Goal: Task Accomplishment & Management: Manage account settings

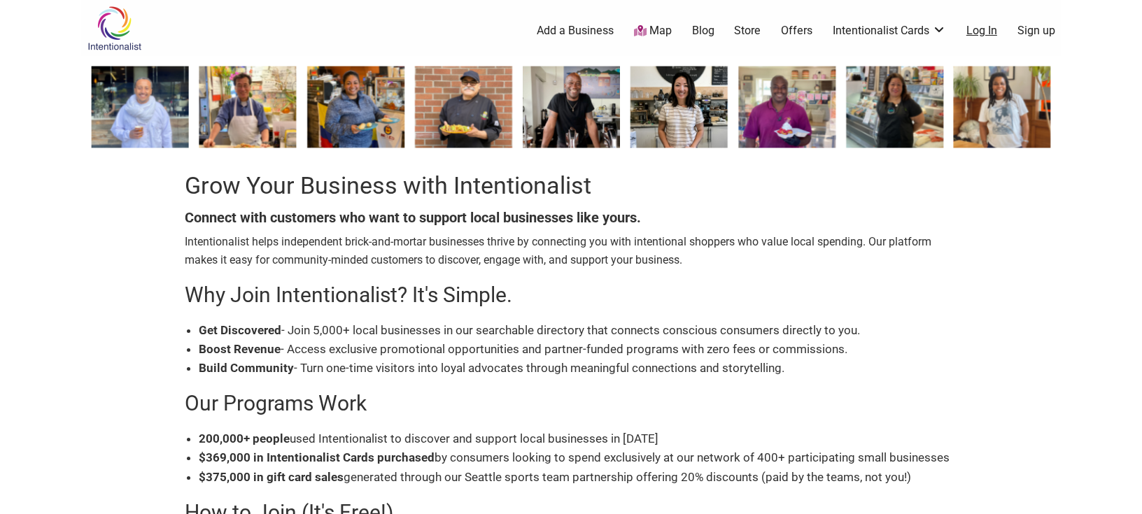
click at [972, 27] on link "Log In" at bounding box center [981, 30] width 31 height 15
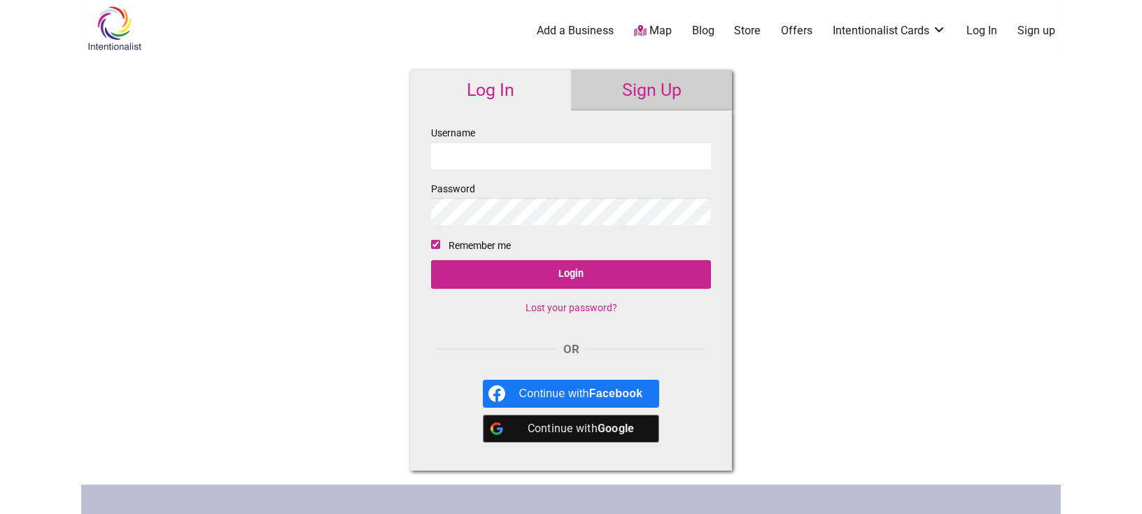
type input "paparepas"
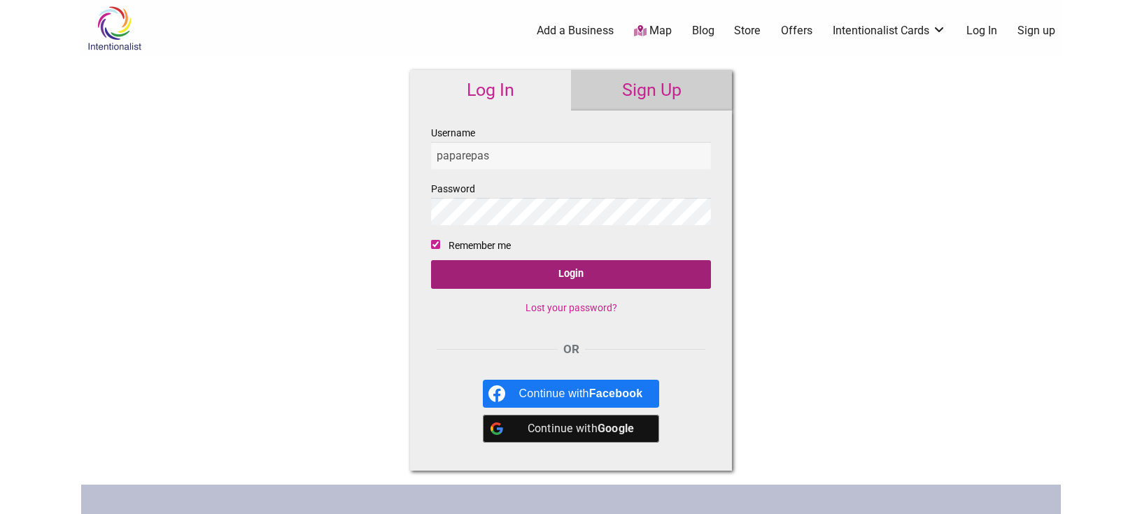
click at [567, 274] on input "Login" at bounding box center [571, 274] width 280 height 29
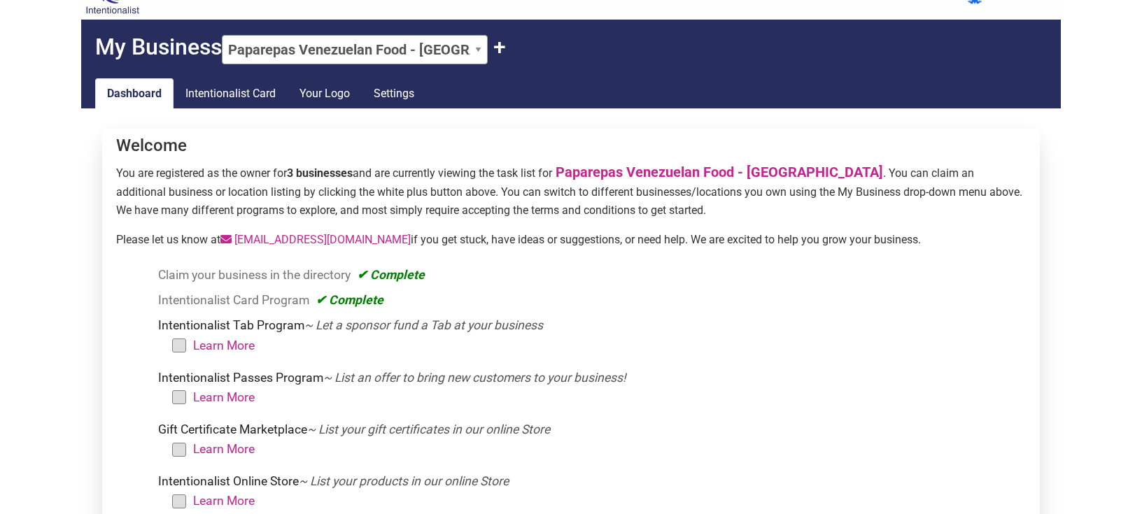
scroll to position [75, 0]
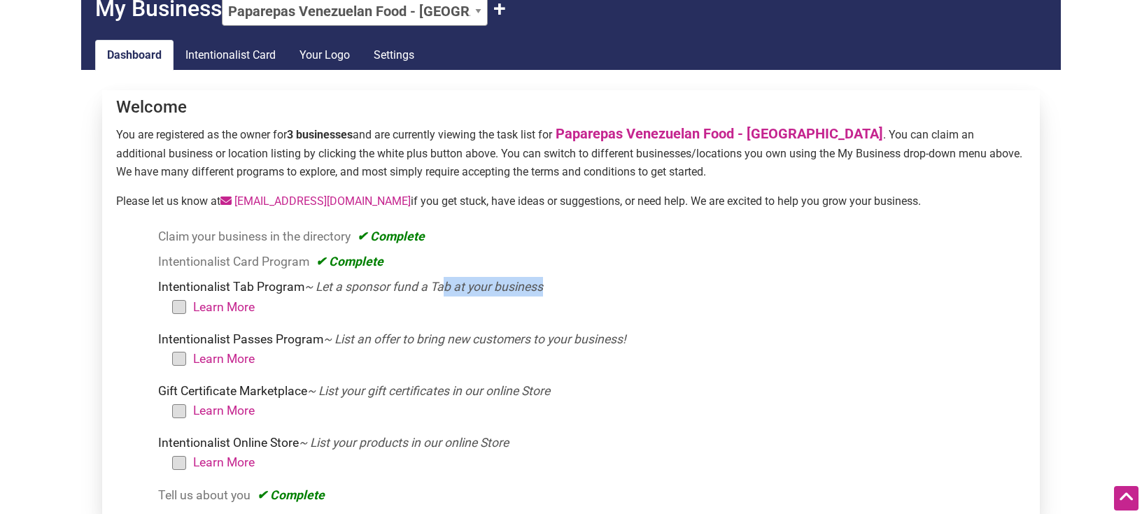
drag, startPoint x: 438, startPoint y: 290, endPoint x: 597, endPoint y: 283, distance: 159.7
click at [597, 284] on li "Intentionalist Tab Program ~ Let a sponsor fund a Tab at your business Learn Mo…" at bounding box center [589, 300] width 862 height 46
click at [597, 283] on li "Intentionalist Tab Program ~ Let a sponsor fund a Tab at your business Learn Mo…" at bounding box center [589, 300] width 862 height 46
drag, startPoint x: 597, startPoint y: 283, endPoint x: 320, endPoint y: 288, distance: 277.8
click at [320, 288] on li "Intentionalist Tab Program ~ Let a sponsor fund a Tab at your business Learn Mo…" at bounding box center [589, 300] width 862 height 46
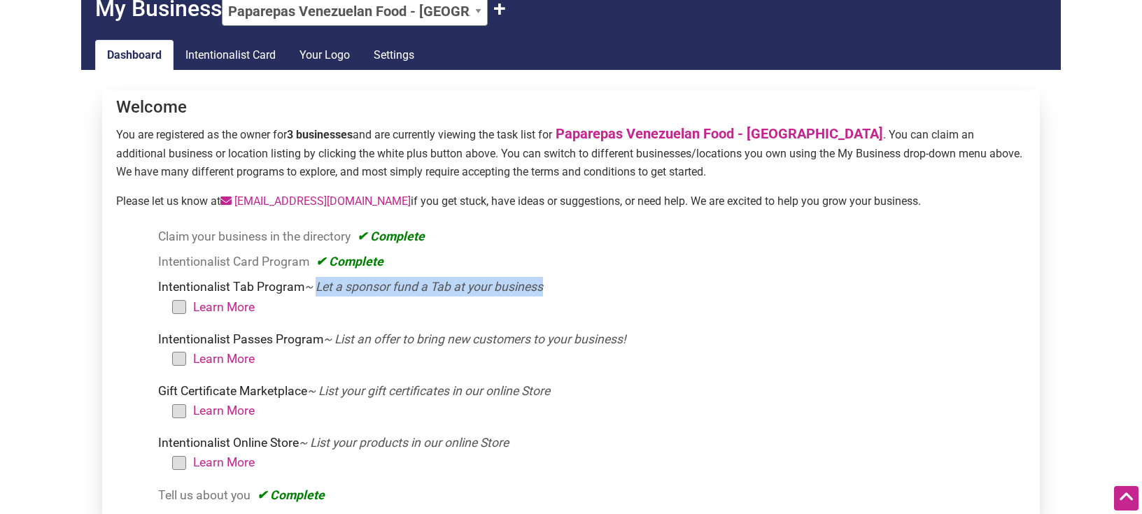
copy em "Let a sponsor fund a Tab at your business"
click at [430, 297] on li "Intentionalist Tab Program ~ Let a sponsor fund a Tab at your business Learn Mo…" at bounding box center [589, 300] width 862 height 46
click at [218, 309] on link "Learn More" at bounding box center [224, 307] width 62 height 14
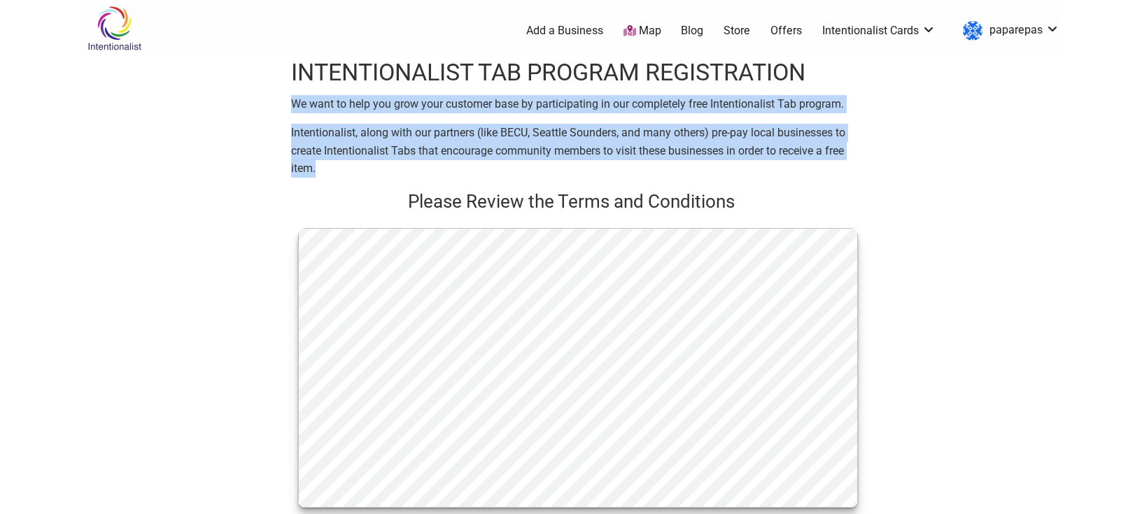
drag, startPoint x: 292, startPoint y: 104, endPoint x: 367, endPoint y: 162, distance: 94.6
click at [367, 162] on div "INTENTIONALIST TAB PROGRAM REGISTRATION We want to help you grow your customer …" at bounding box center [571, 424] width 560 height 737
click at [367, 162] on p "Intentionalist, along with our partners (like BECU, Seattle Sounders, and many …" at bounding box center [571, 151] width 560 height 54
drag, startPoint x: 367, startPoint y: 162, endPoint x: 296, endPoint y: 99, distance: 94.6
click at [296, 99] on div "INTENTIONALIST TAB PROGRAM REGISTRATION We want to help you grow your customer …" at bounding box center [571, 424] width 560 height 737
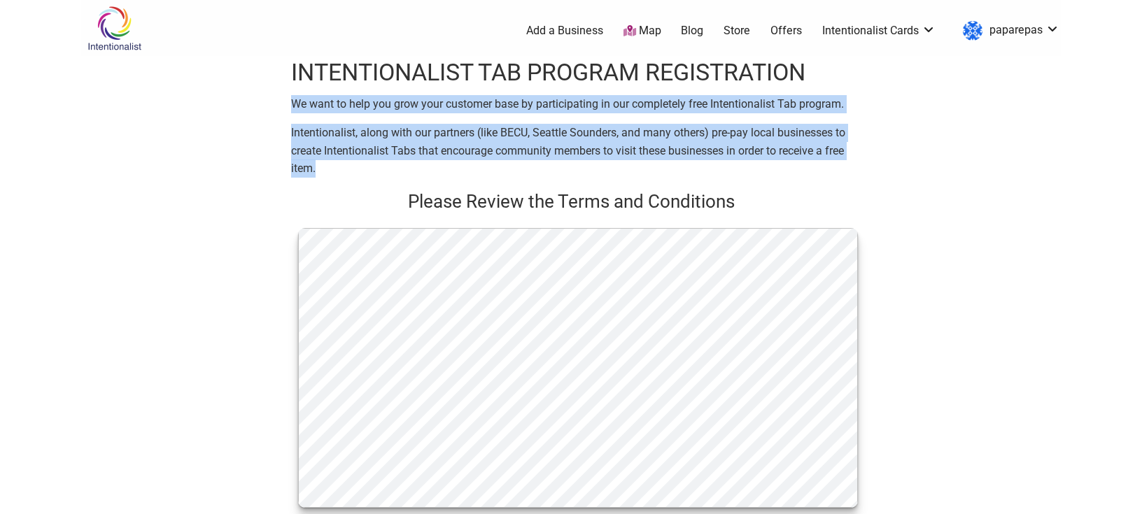
click at [360, 166] on p "Intentionalist, along with our partners (like BECU, Seattle Sounders, and many …" at bounding box center [571, 151] width 560 height 54
drag, startPoint x: 355, startPoint y: 173, endPoint x: 288, endPoint y: 103, distance: 97.0
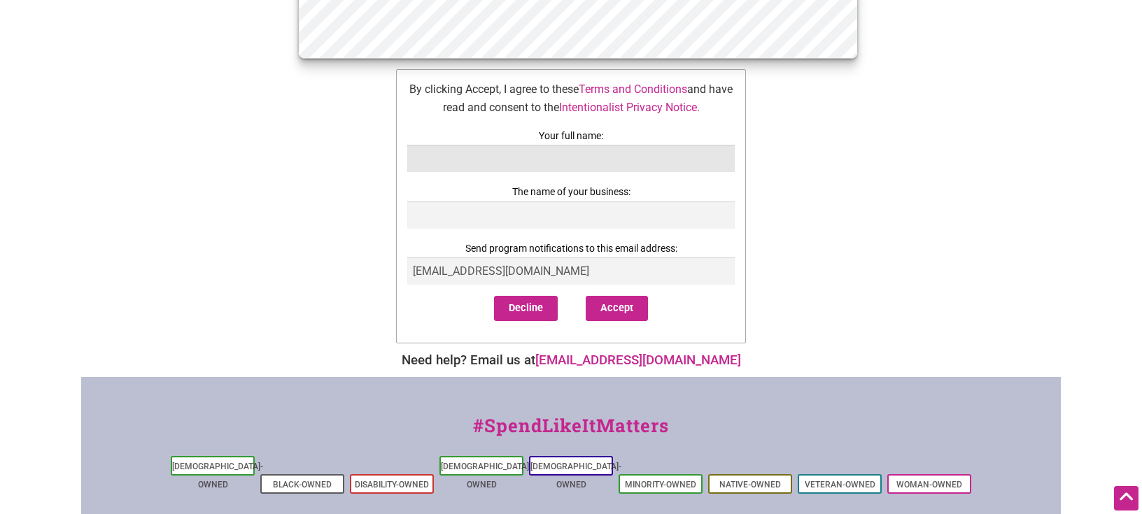
click at [555, 163] on input "text" at bounding box center [570, 158] width 327 height 27
type input "Grecia Carrero"
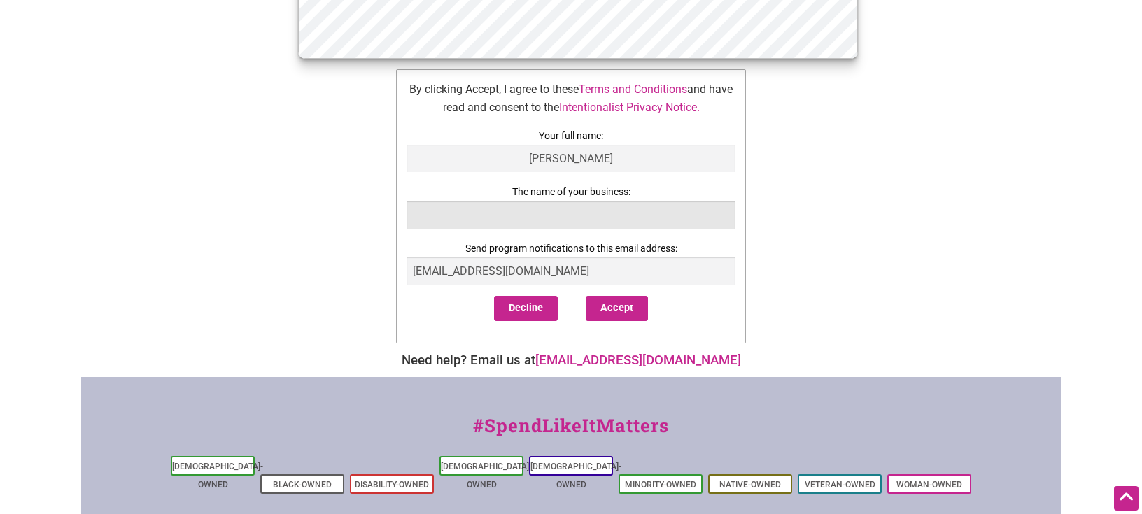
click at [575, 217] on input "text" at bounding box center [570, 214] width 327 height 27
type input "Paparepas"
click at [632, 315] on button "Accept" at bounding box center [617, 308] width 62 height 25
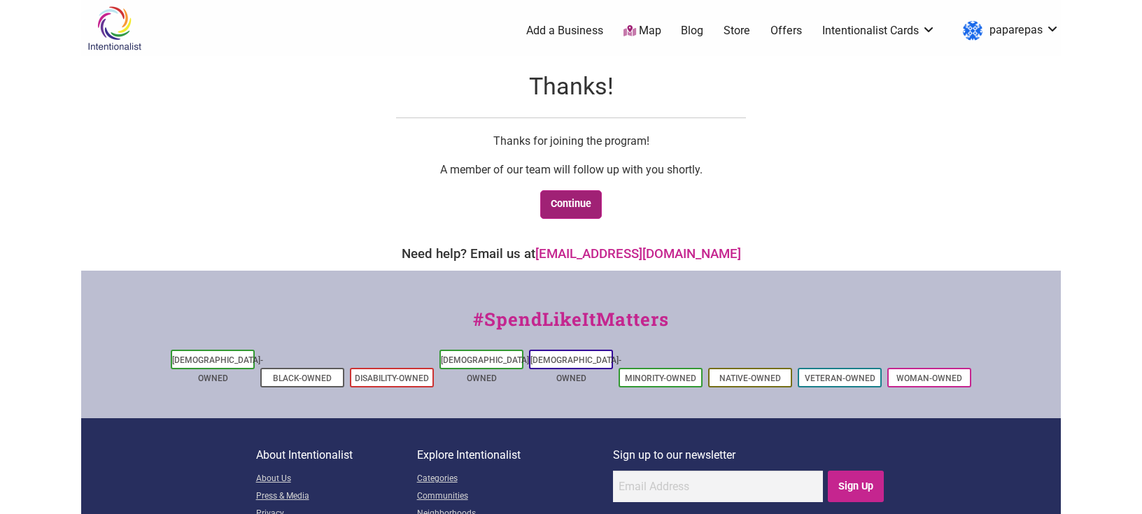
click at [586, 211] on link "Continue" at bounding box center [571, 204] width 62 height 29
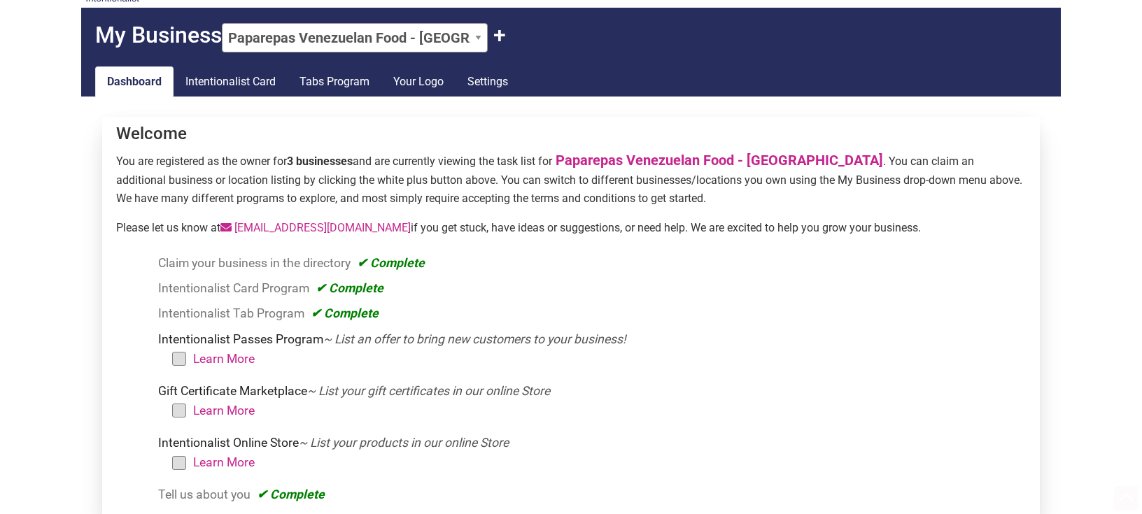
scroll to position [75, 0]
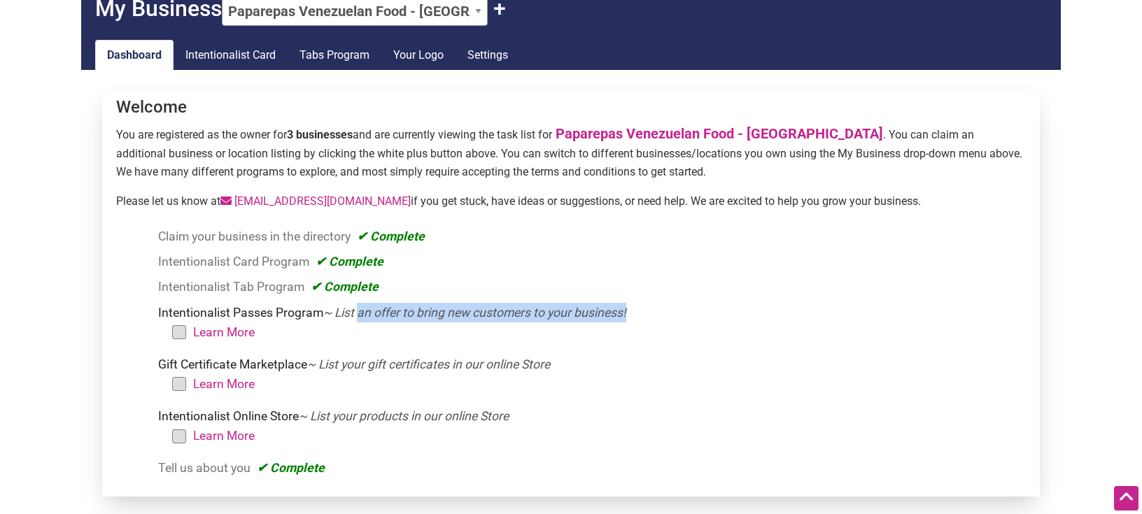
drag, startPoint x: 355, startPoint y: 313, endPoint x: 663, endPoint y: 307, distance: 307.9
click at [663, 307] on li "Intentionalist Passes Program ~ List an offer to bring new customers to your bu…" at bounding box center [589, 326] width 862 height 46
click at [660, 308] on li "Intentionalist Passes Program ~ List an offer to bring new customers to your bu…" at bounding box center [589, 326] width 862 height 46
drag, startPoint x: 646, startPoint y: 314, endPoint x: 332, endPoint y: 315, distance: 314.1
click at [332, 315] on li "Intentionalist Passes Program ~ List an offer to bring new customers to your bu…" at bounding box center [589, 326] width 862 height 46
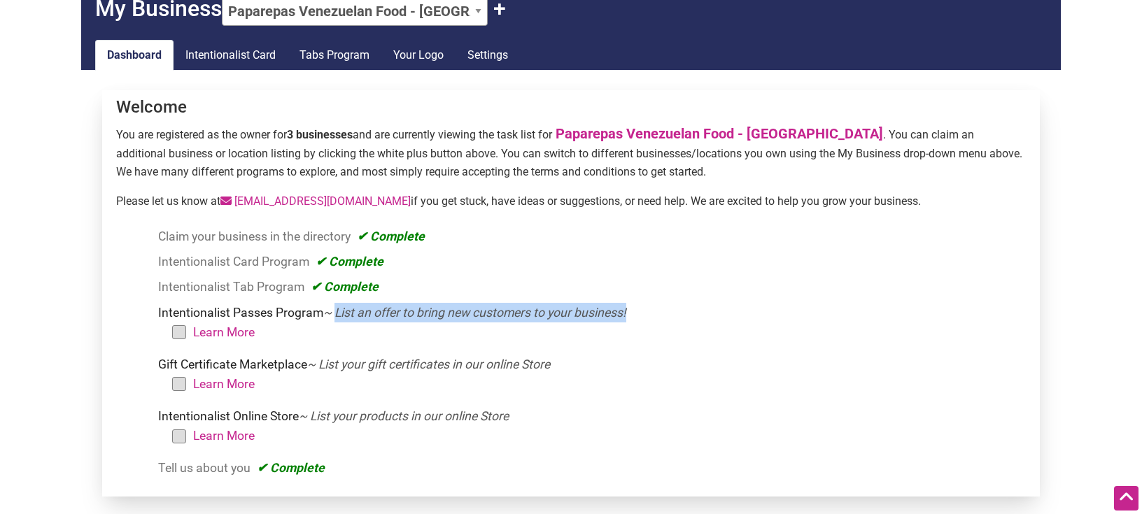
copy em "List an offer to bring new customers to your business!"
click at [208, 331] on link "Learn More" at bounding box center [224, 332] width 62 height 14
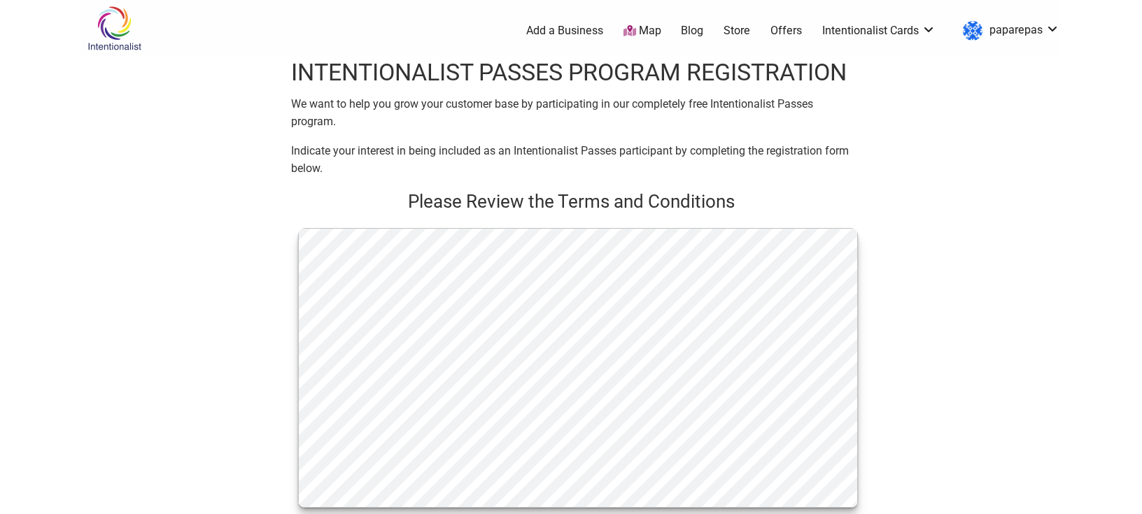
drag, startPoint x: 308, startPoint y: 134, endPoint x: 871, endPoint y: 205, distance: 567.6
click at [372, 178] on p "Indicate your interest in being included as an Intentionalist Passes participan…" at bounding box center [571, 160] width 560 height 36
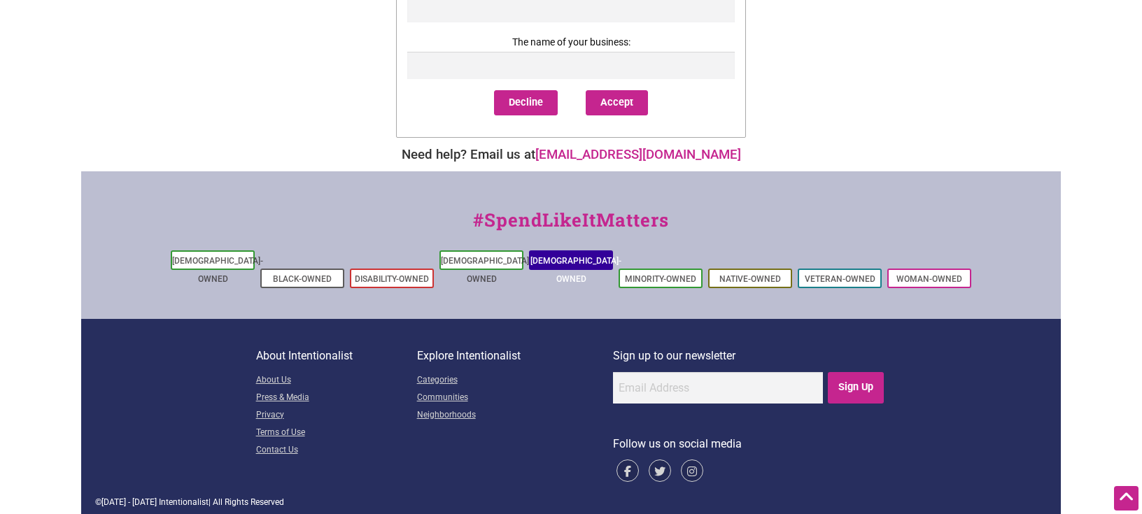
scroll to position [299, 0]
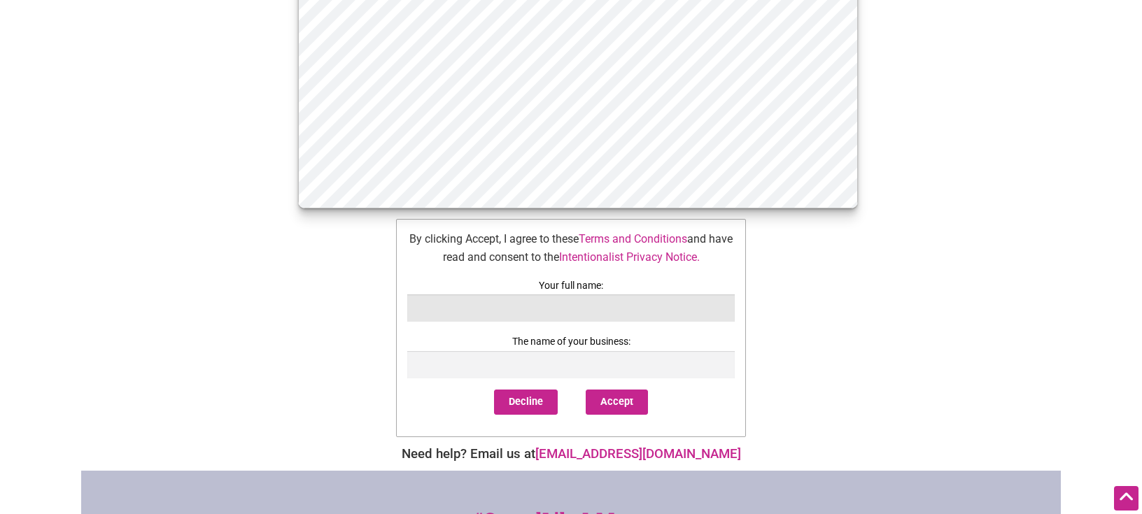
click at [530, 322] on input "text" at bounding box center [570, 308] width 327 height 27
type input "[PERSON_NAME]"
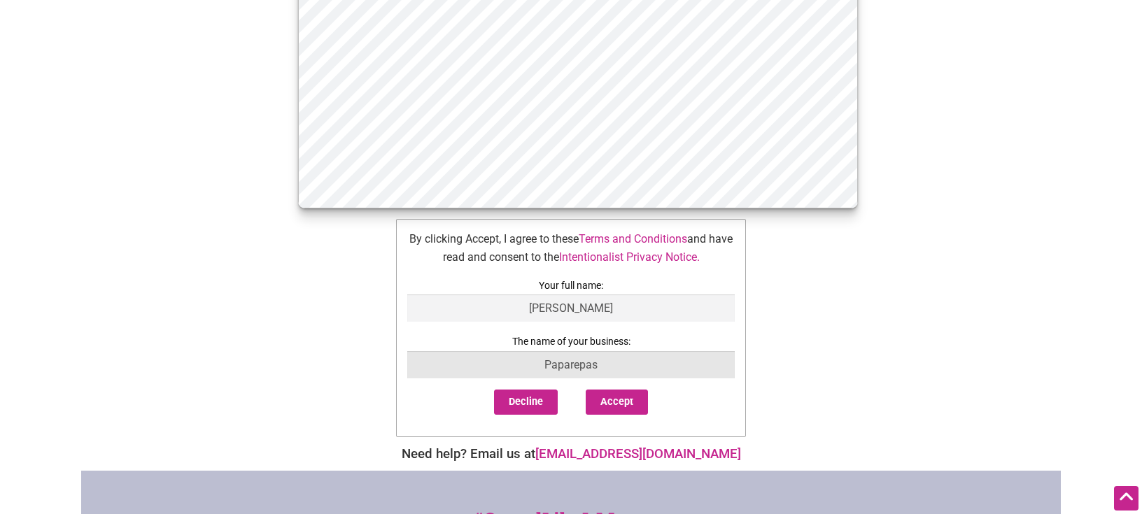
type input "Paparepas"
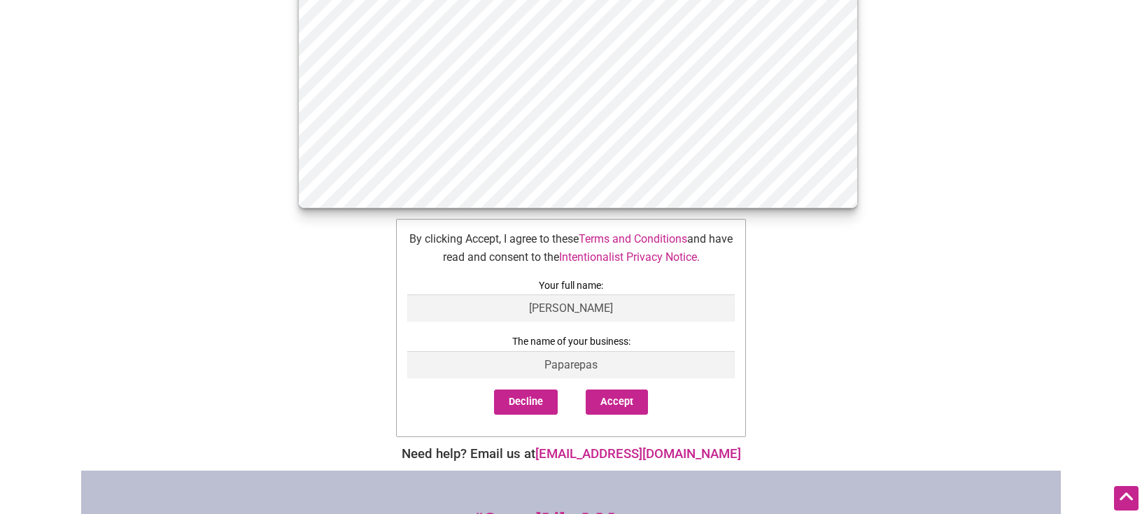
click at [886, 354] on div "Intentionalist Spend like it matters 0 Add a Business Map Blog Store Offers Int…" at bounding box center [570, 261] width 979 height 1121
click at [641, 415] on button "Accept" at bounding box center [617, 402] width 62 height 25
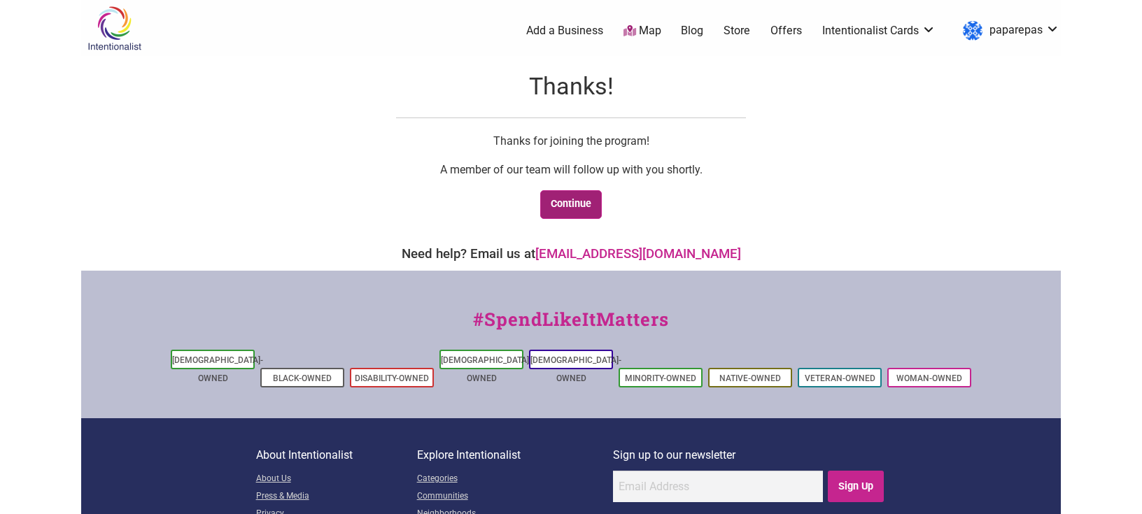
click at [575, 193] on link "Continue" at bounding box center [571, 204] width 62 height 29
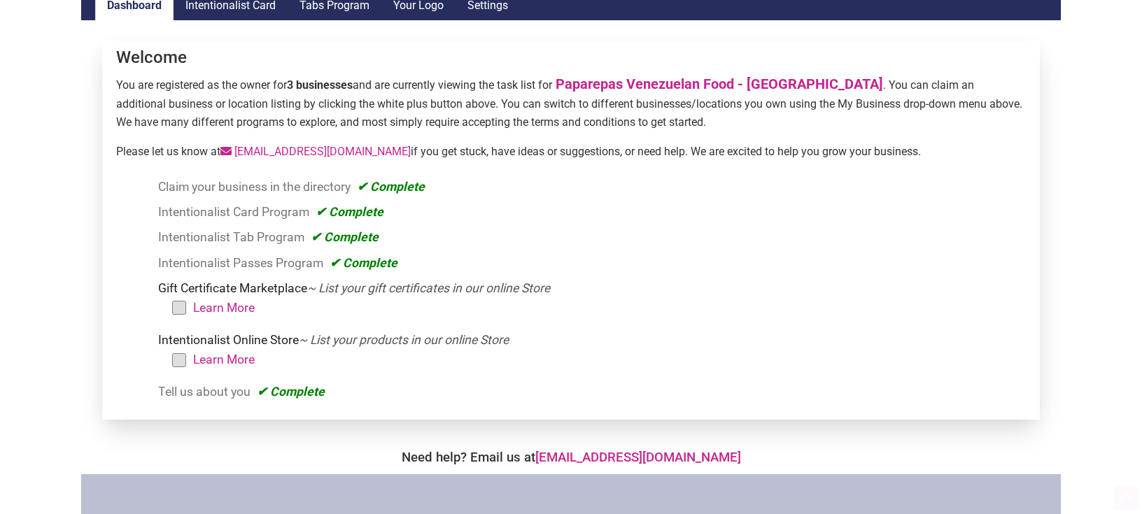
scroll to position [150, 0]
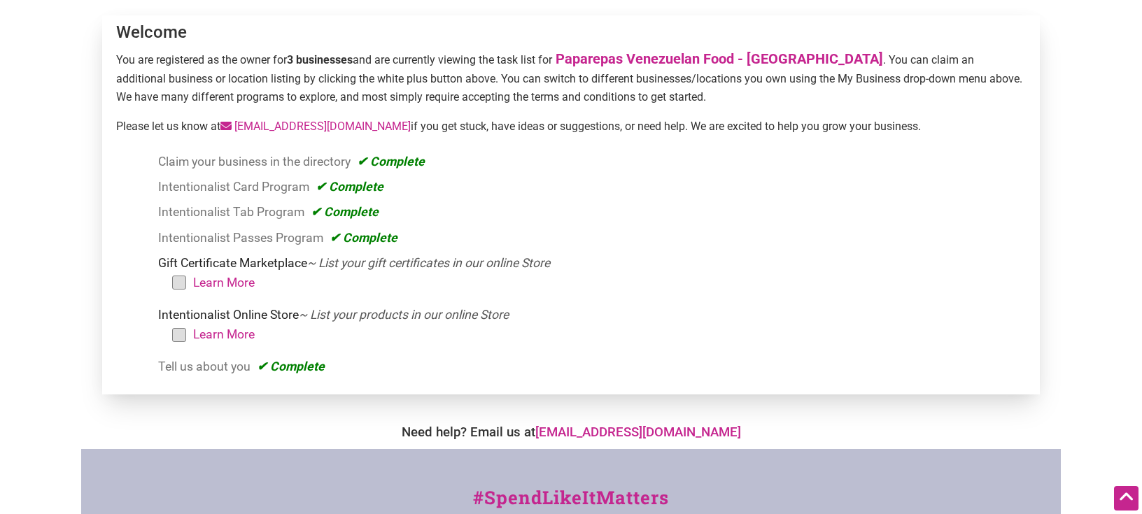
click at [388, 267] on em "~ List your gift certificates in our online Store" at bounding box center [428, 263] width 243 height 14
drag, startPoint x: 372, startPoint y: 265, endPoint x: 611, endPoint y: 253, distance: 239.6
click at [611, 253] on ol "Claim your business in the directory Claim a Business Listing Intentionalist Ca…" at bounding box center [577, 264] width 895 height 225
click at [607, 282] on li "Learn More" at bounding box center [599, 283] width 841 height 20
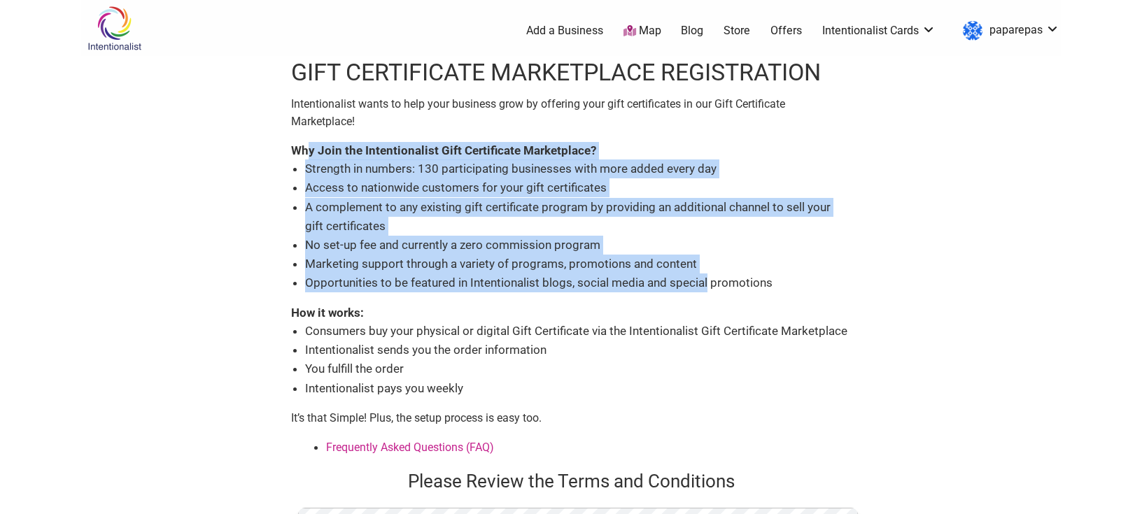
drag, startPoint x: 308, startPoint y: 151, endPoint x: 705, endPoint y: 287, distance: 419.9
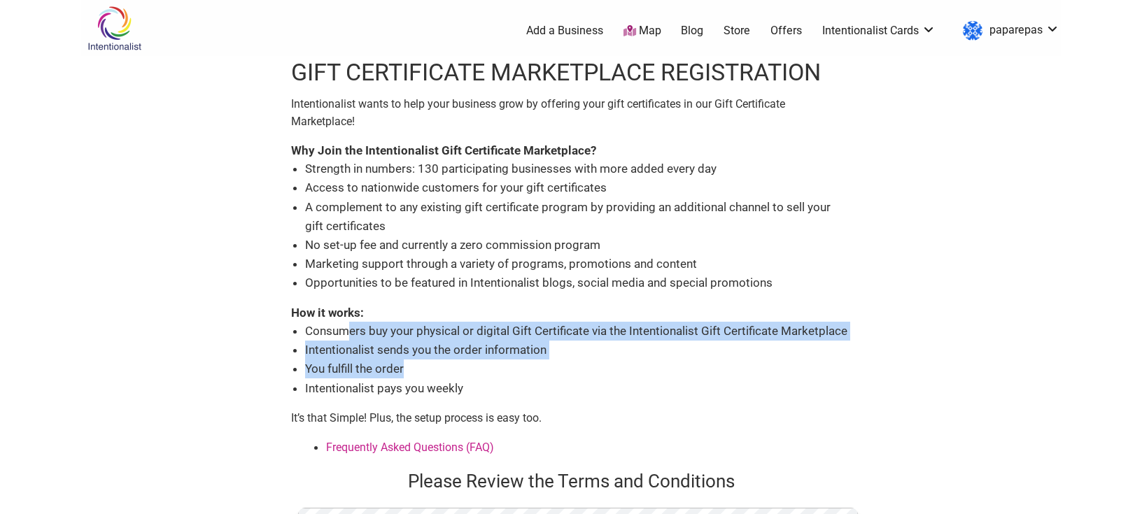
drag, startPoint x: 345, startPoint y: 328, endPoint x: 564, endPoint y: 374, distance: 223.6
click at [564, 374] on ul "Consumers buy your physical or digital Gift Certificate via the Intentionalist …" at bounding box center [578, 360] width 546 height 76
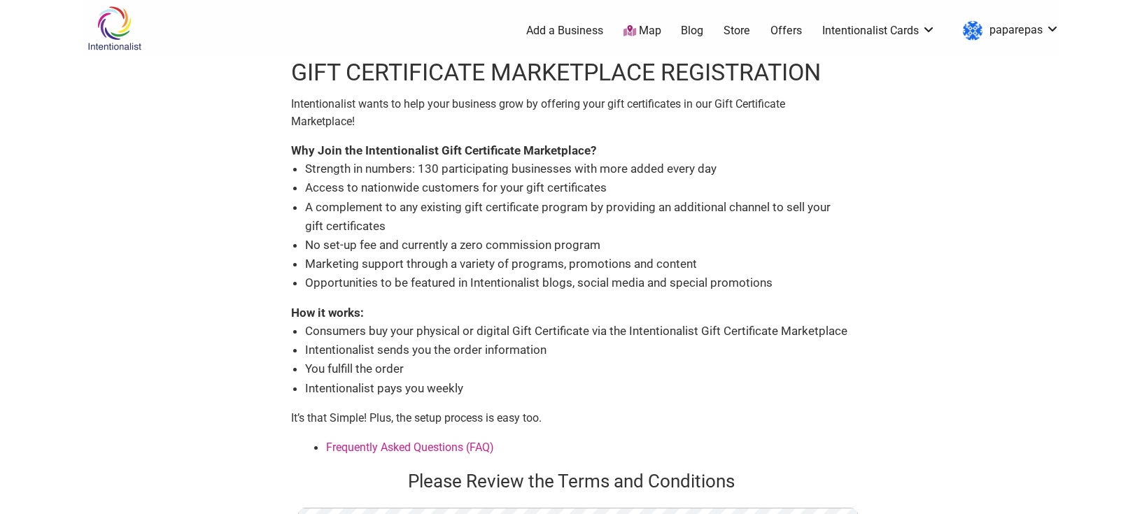
click at [554, 383] on li "Intentionalist pays you weekly" at bounding box center [578, 388] width 546 height 19
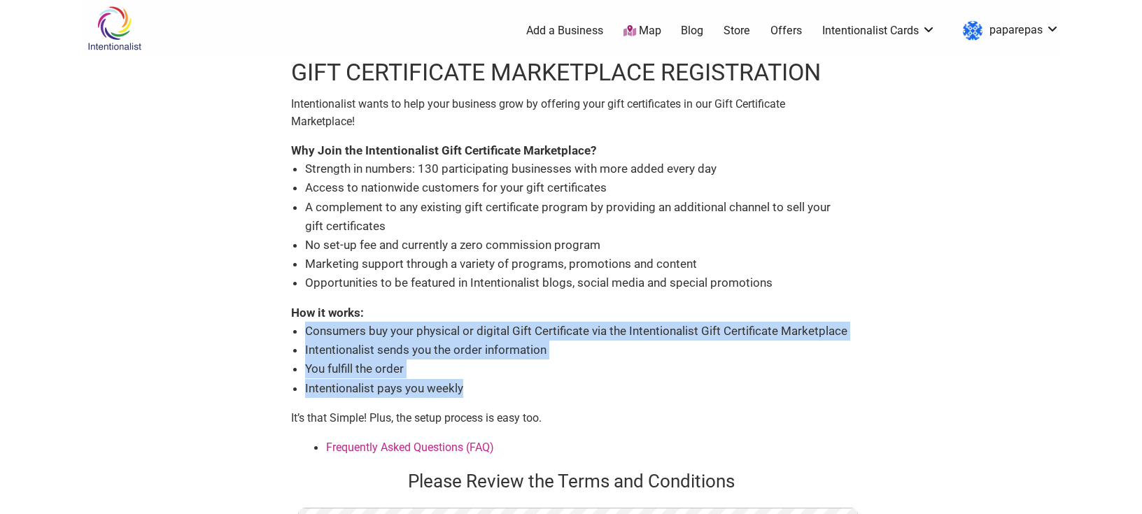
drag, startPoint x: 547, startPoint y: 388, endPoint x: 311, endPoint y: 339, distance: 240.8
click at [307, 341] on ul "Consumers buy your physical or digital Gift Certificate via the Intentionalist …" at bounding box center [578, 360] width 546 height 76
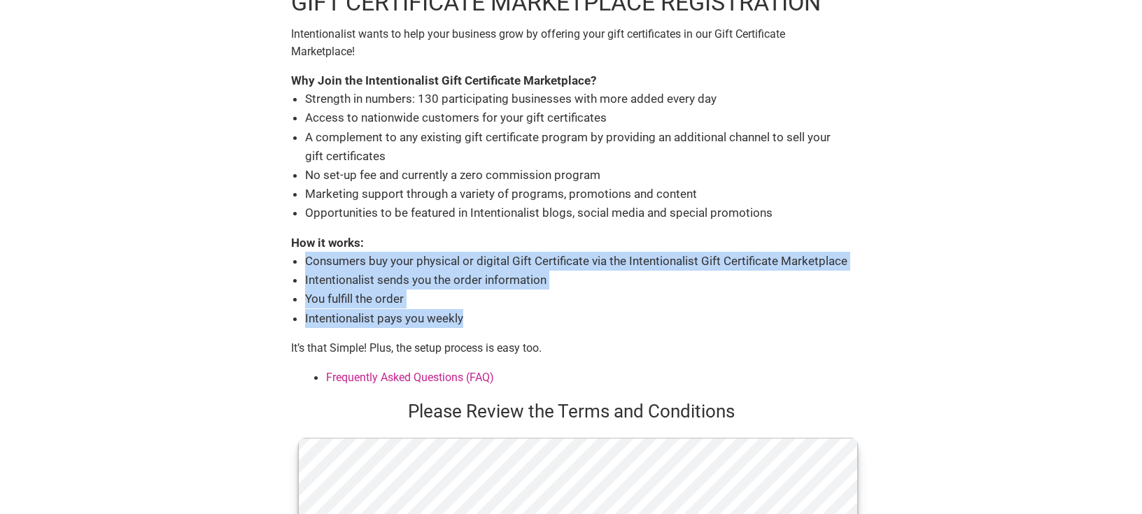
scroll to position [75, 0]
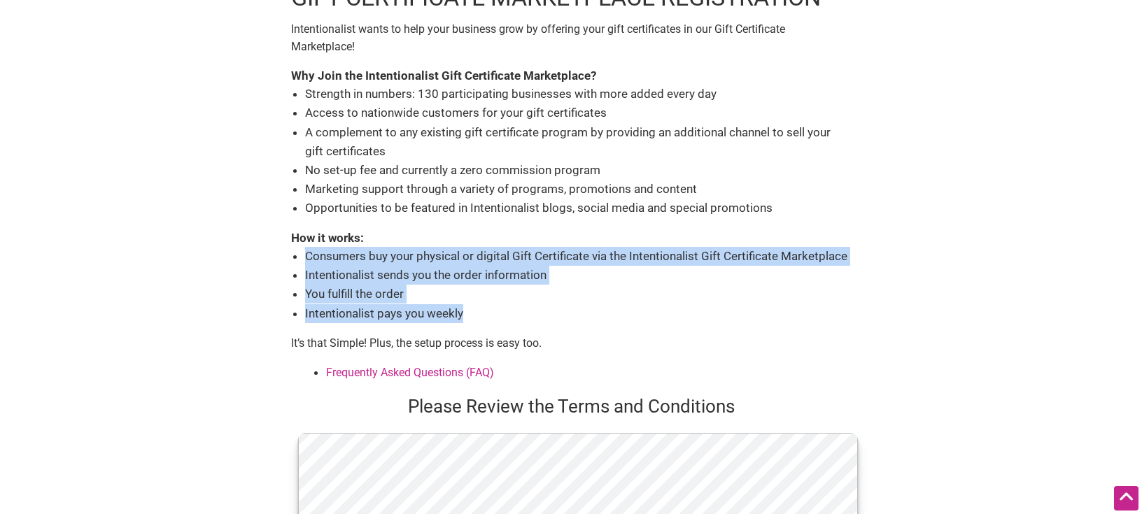
drag, startPoint x: 378, startPoint y: 296, endPoint x: 308, endPoint y: 253, distance: 82.9
click at [308, 253] on ul "Consumers buy your physical or digital Gift Certificate via the Intentionalist …" at bounding box center [578, 285] width 546 height 76
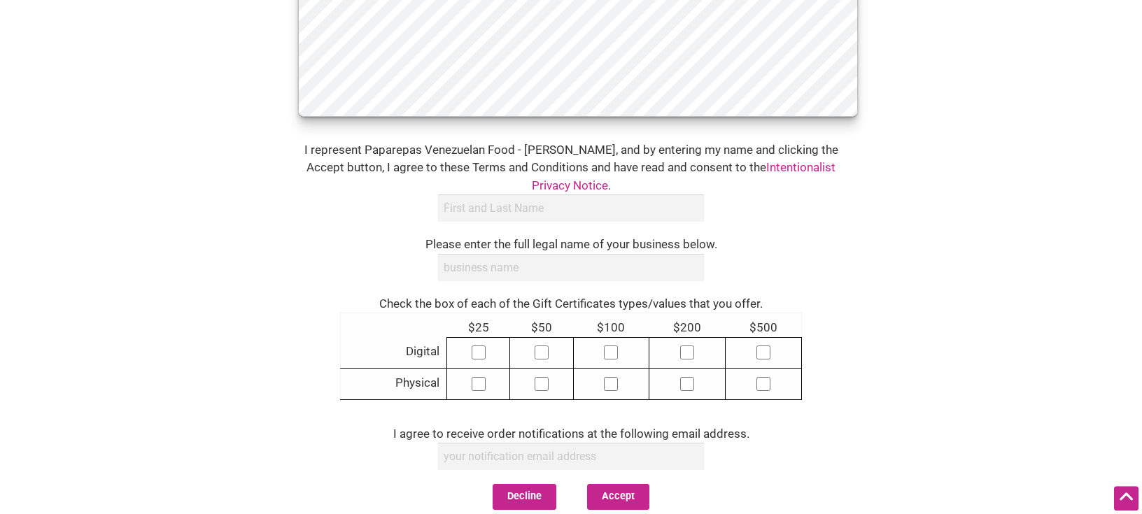
scroll to position [674, 0]
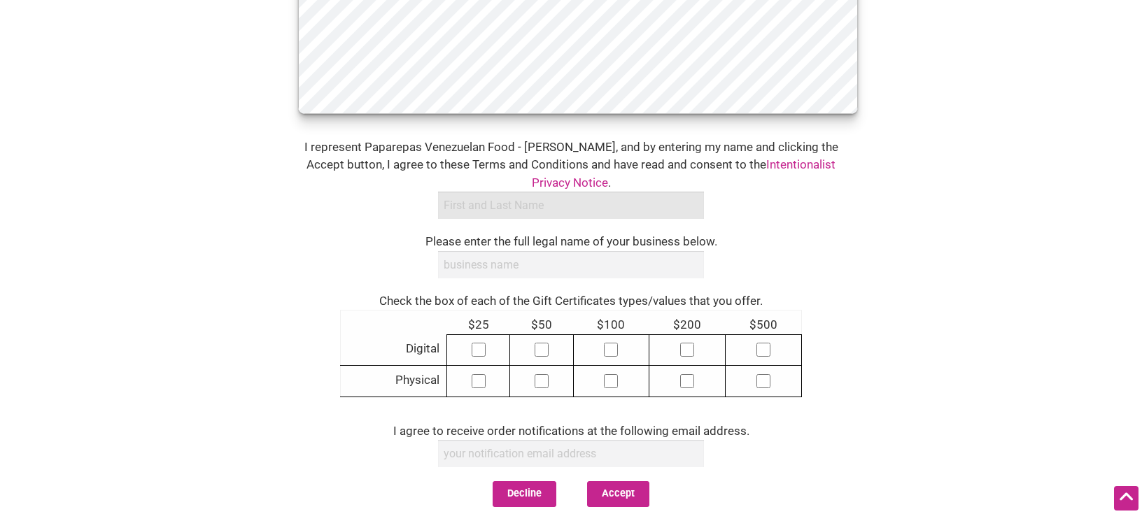
click at [530, 201] on input "text" at bounding box center [571, 205] width 266 height 27
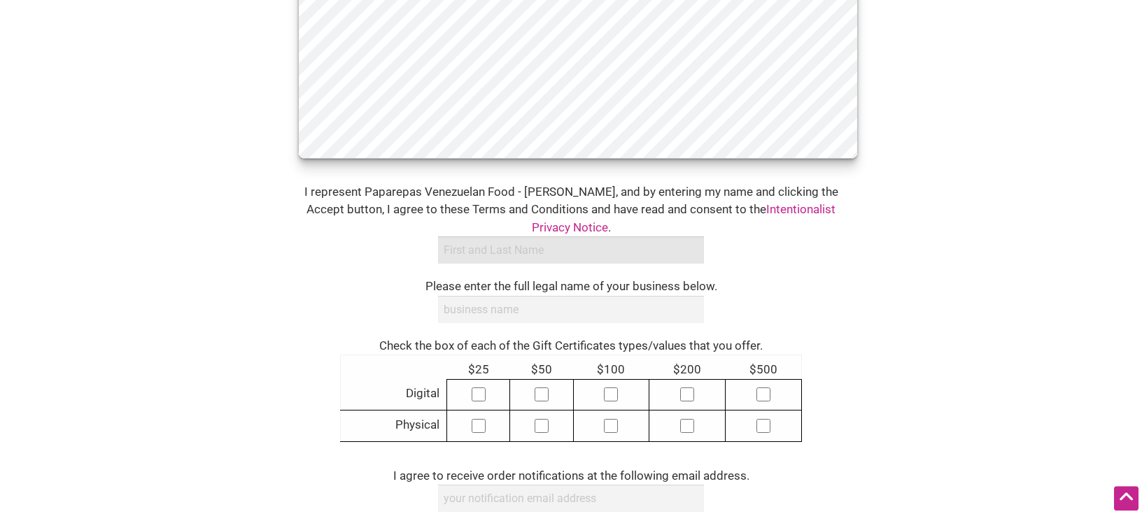
scroll to position [599, 0]
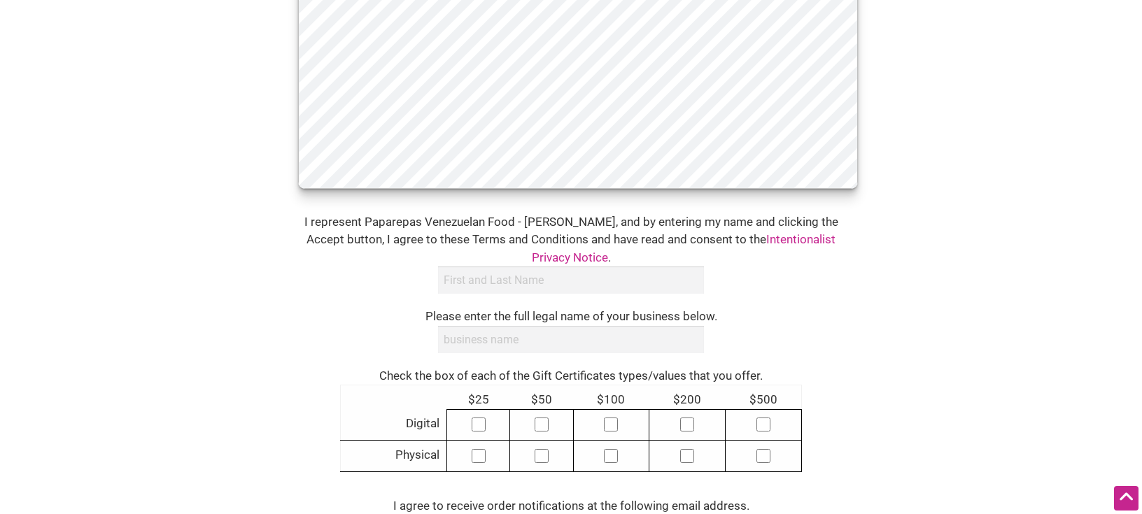
click at [484, 418] on input"] "checkbox" at bounding box center [478, 425] width 14 height 14
checkbox input"] "true"
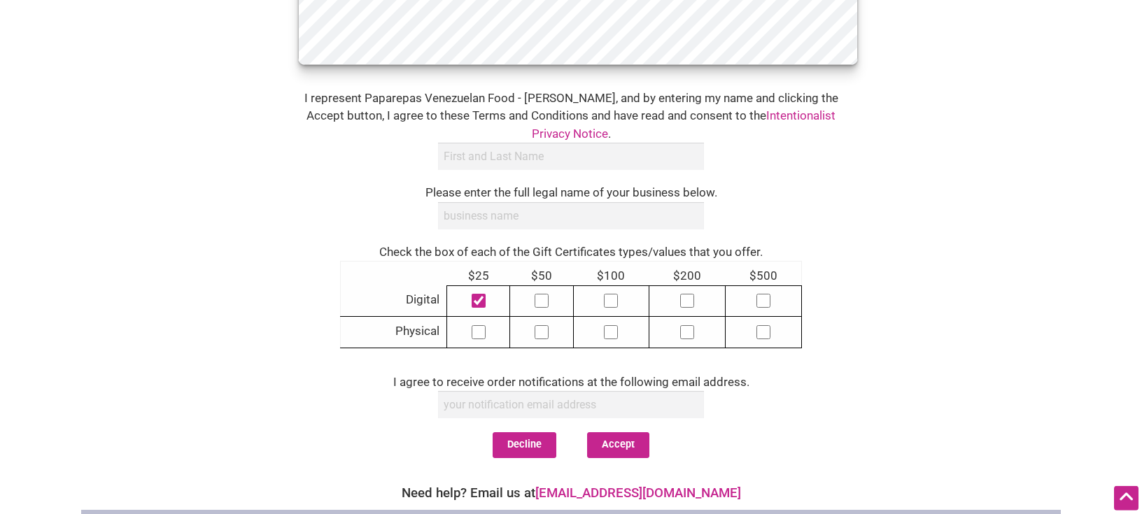
scroll to position [749, 0]
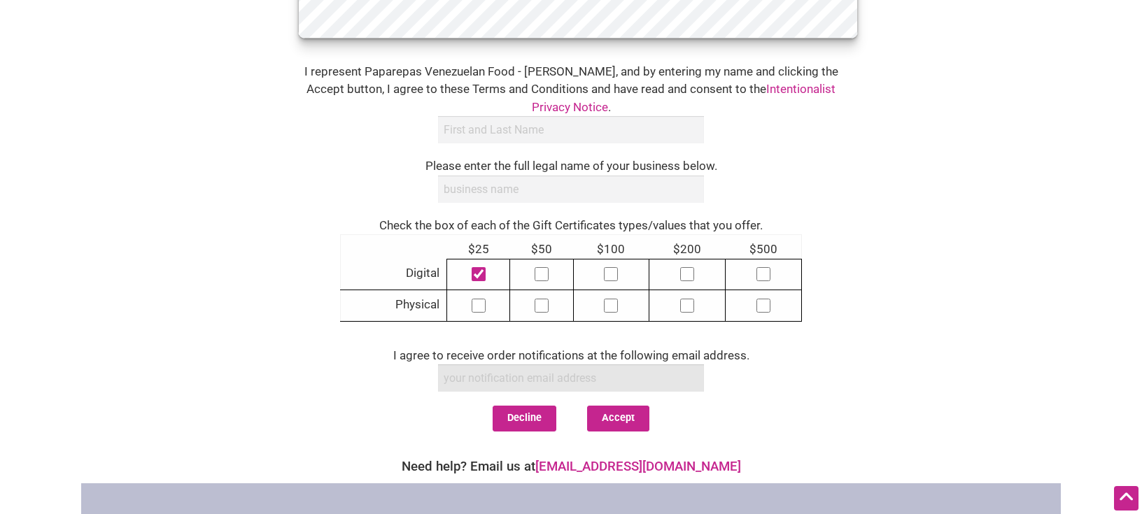
click at [478, 364] on input "email" at bounding box center [571, 377] width 266 height 27
type input "g"
type input "[EMAIL_ADDRESS][DOMAIN_NAME]"
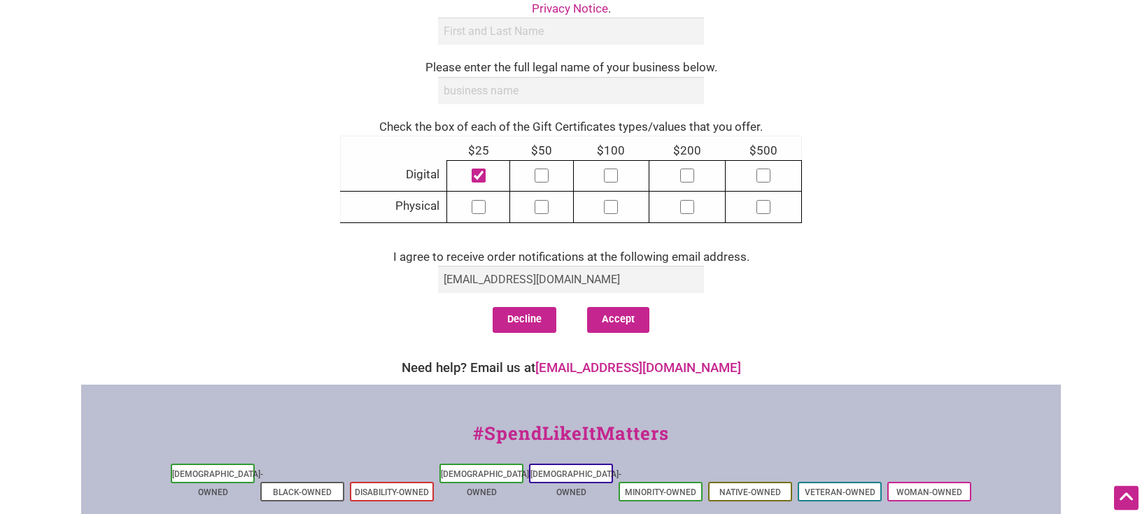
scroll to position [816, 0]
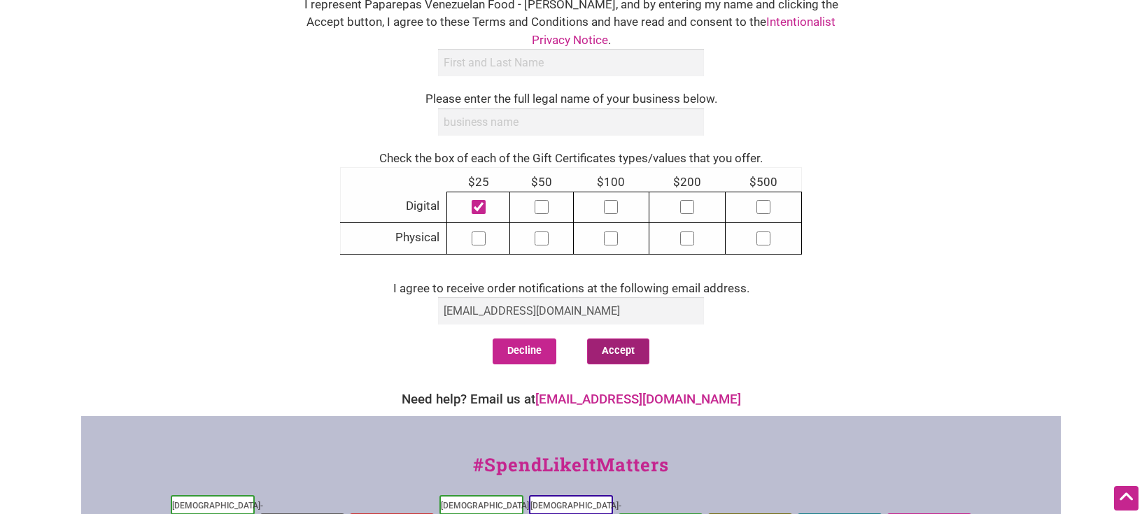
click at [628, 346] on button "Accept" at bounding box center [618, 351] width 62 height 25
type input "[PERSON_NAME]"
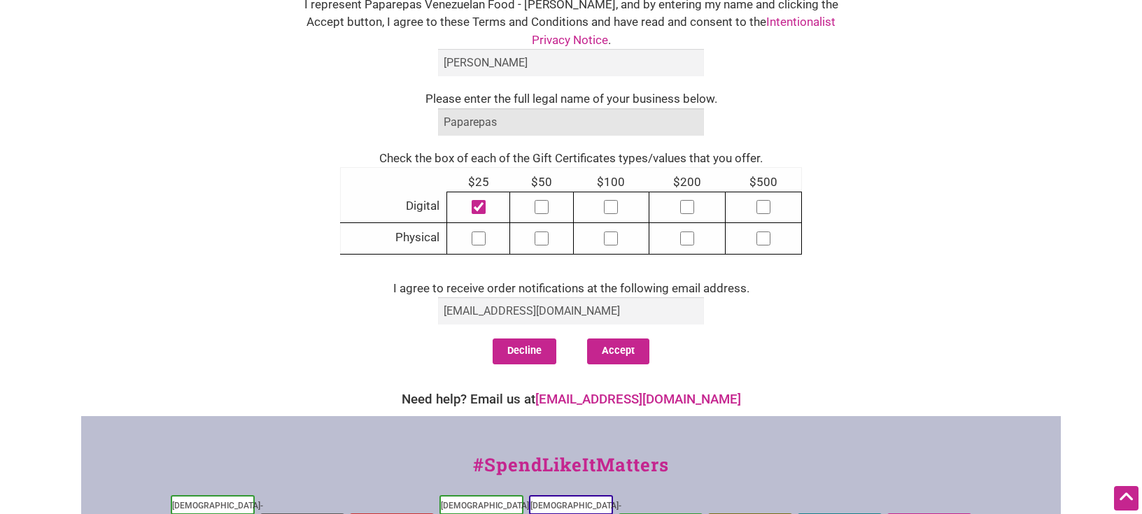
type input "Paparepas"
click at [625, 339] on button "Accept" at bounding box center [618, 351] width 62 height 25
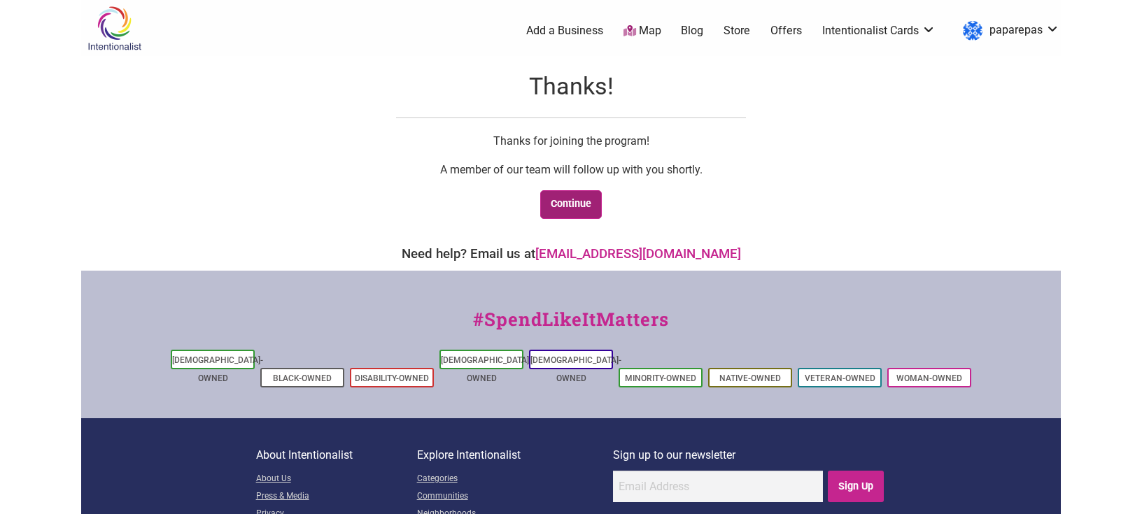
click at [577, 205] on link "Continue" at bounding box center [571, 204] width 62 height 29
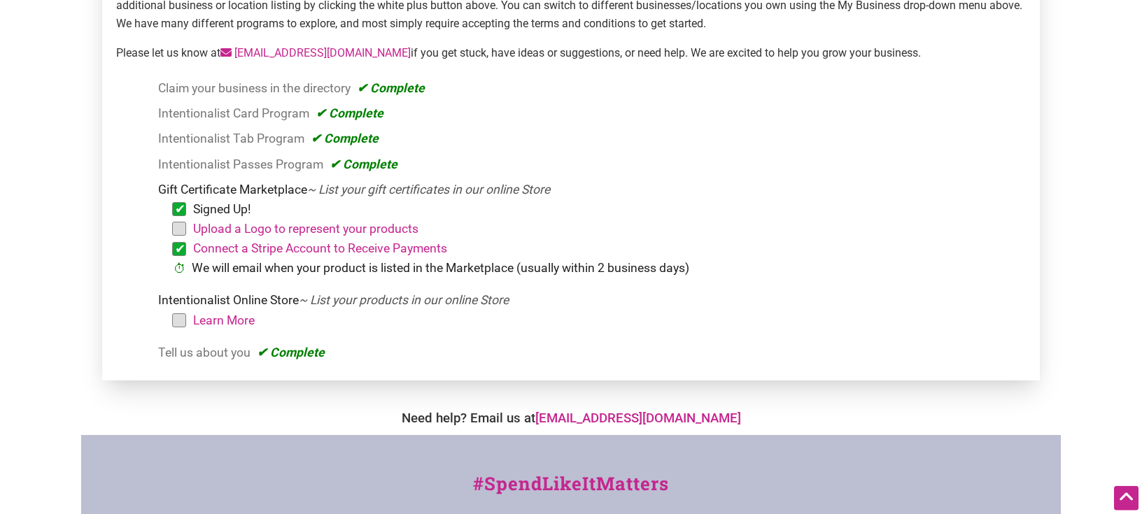
scroll to position [225, 0]
click at [273, 234] on link "Upload a Logo to represent your products" at bounding box center [305, 227] width 225 height 14
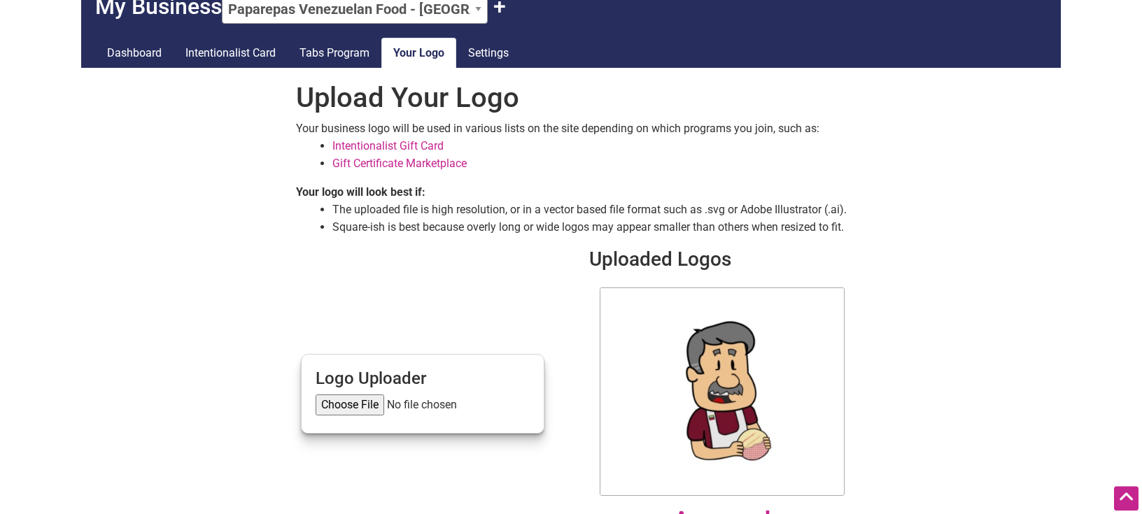
scroll to position [36, 0]
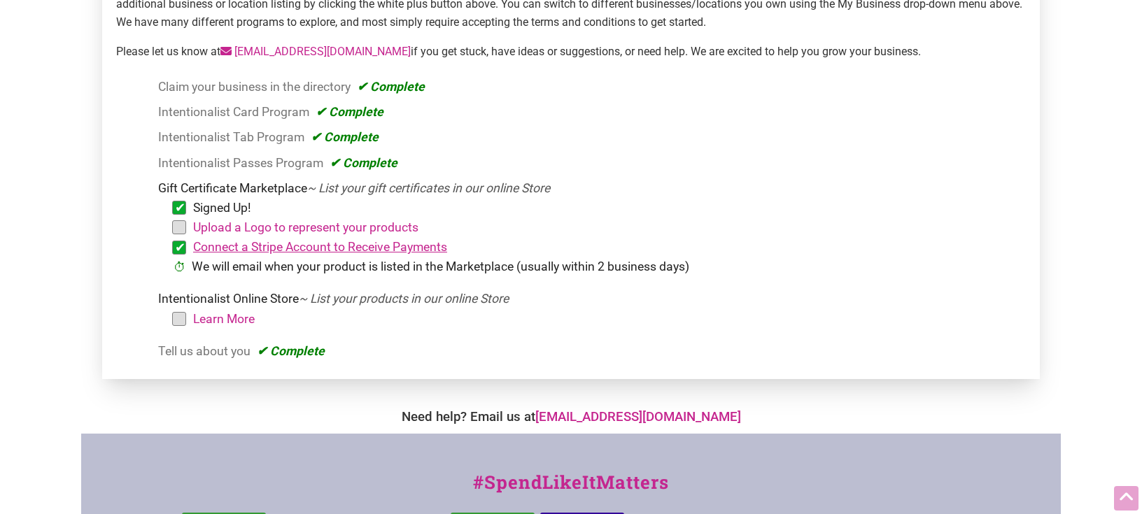
scroll to position [225, 0]
click at [179, 235] on li "Upload a Logo to represent your products" at bounding box center [599, 228] width 841 height 20
click at [179, 228] on li "Upload a Logo to represent your products" at bounding box center [599, 228] width 841 height 20
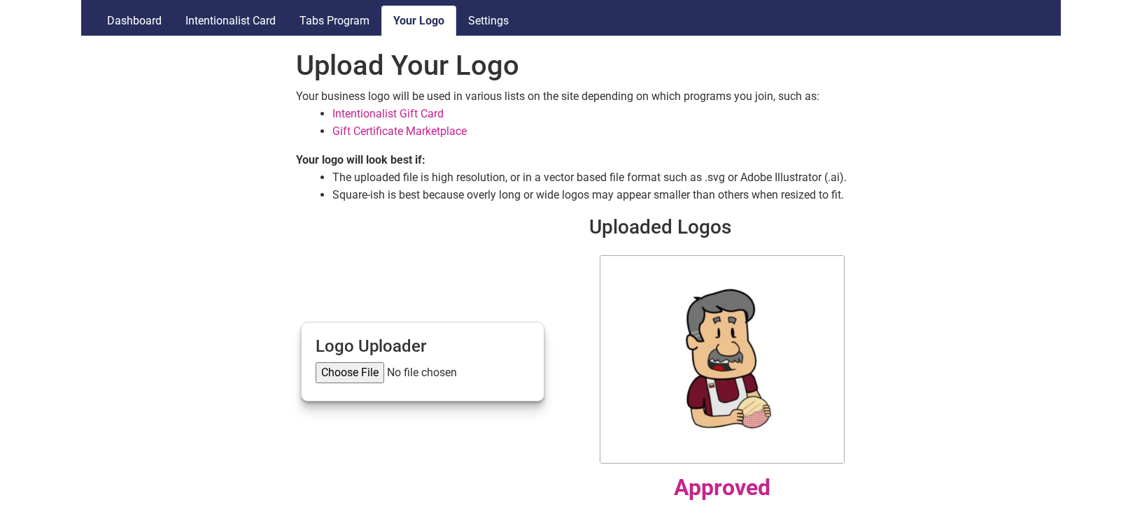
scroll to position [150, 0]
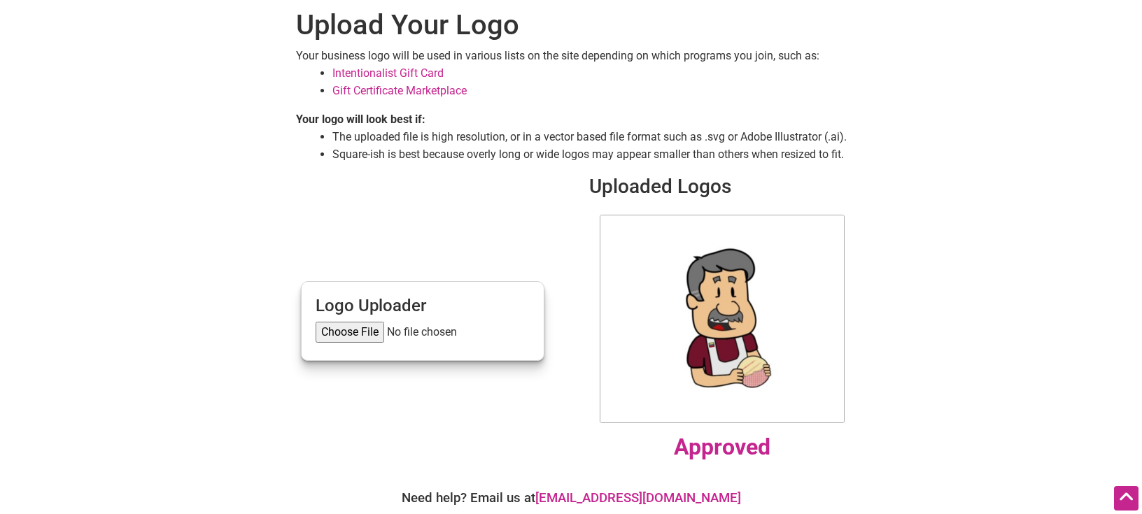
click at [689, 316] on img at bounding box center [722, 319] width 245 height 209
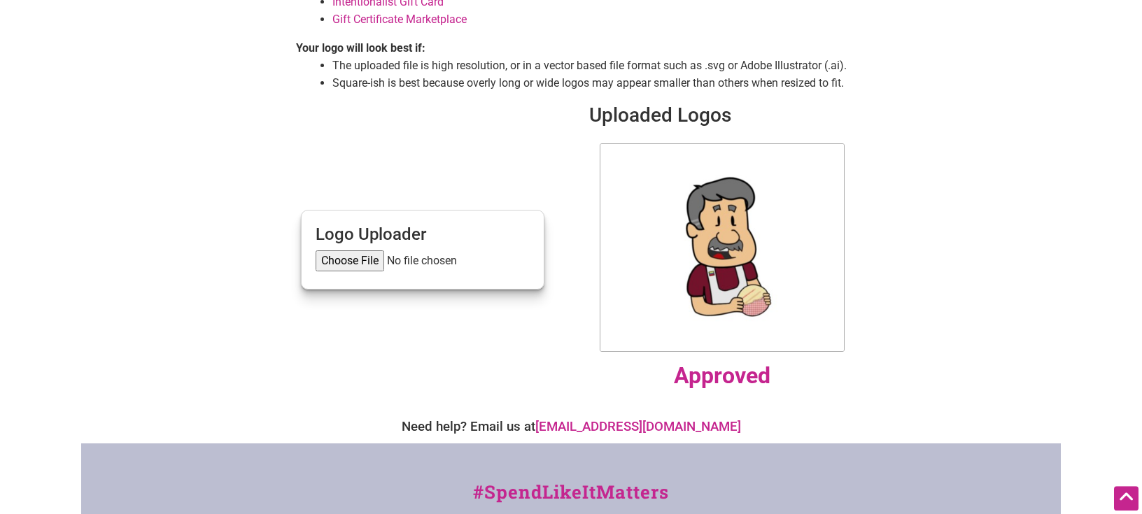
scroll to position [225, 0]
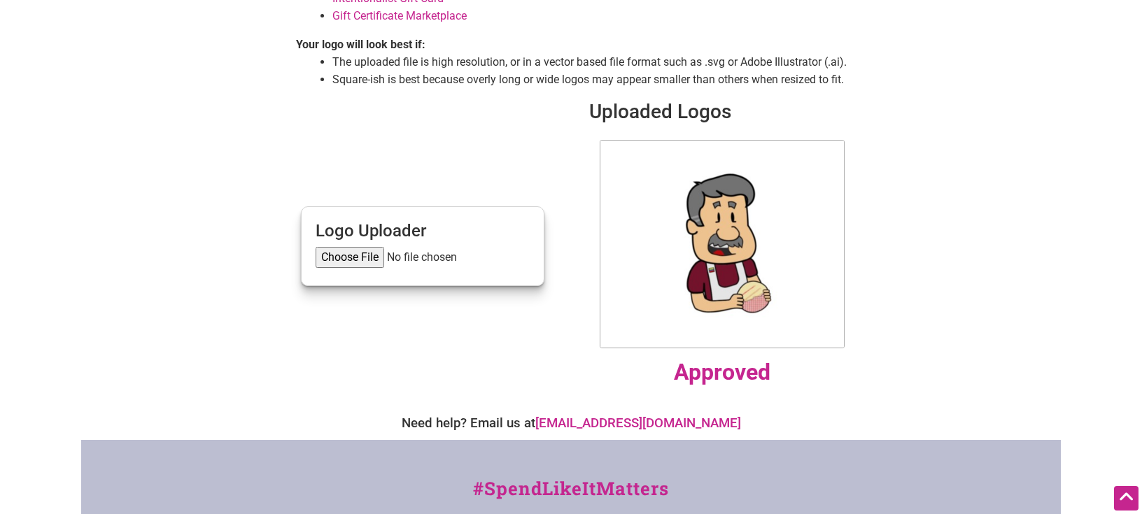
click at [364, 259] on input "file" at bounding box center [422, 257] width 214 height 21
type input "C:\fakepath\logo.png"
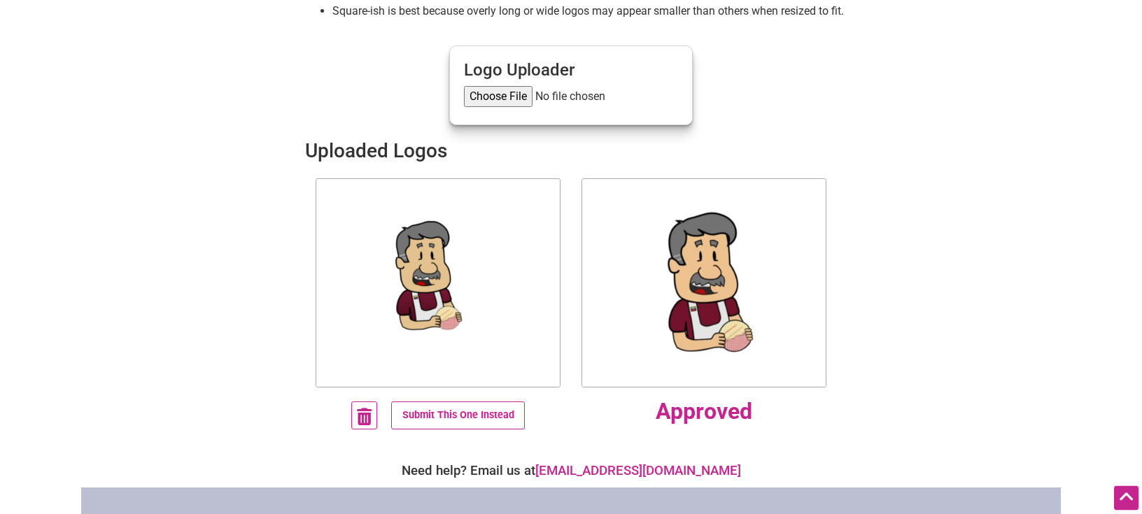
scroll to position [299, 0]
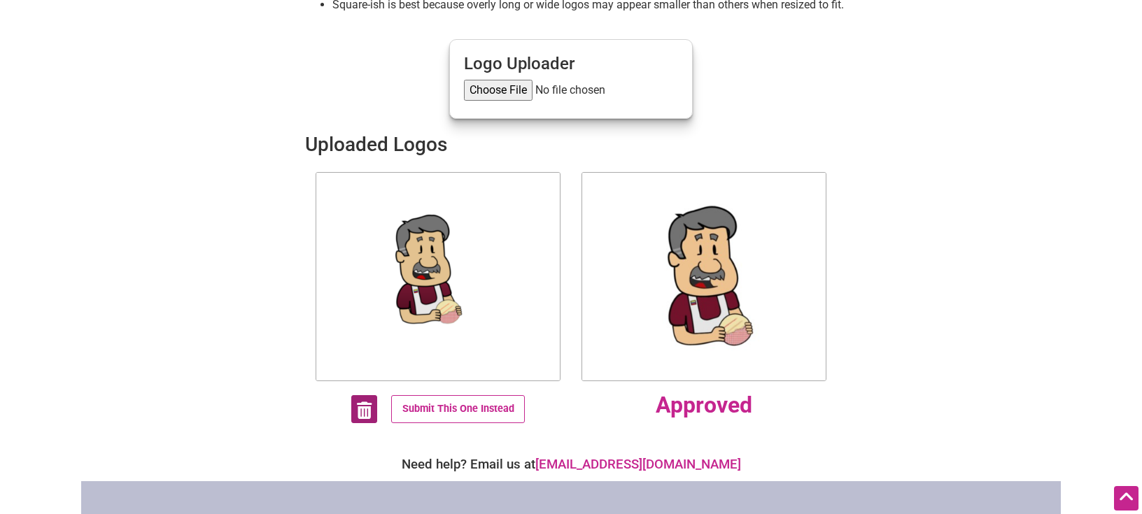
click at [361, 405] on icon at bounding box center [364, 410] width 15 height 29
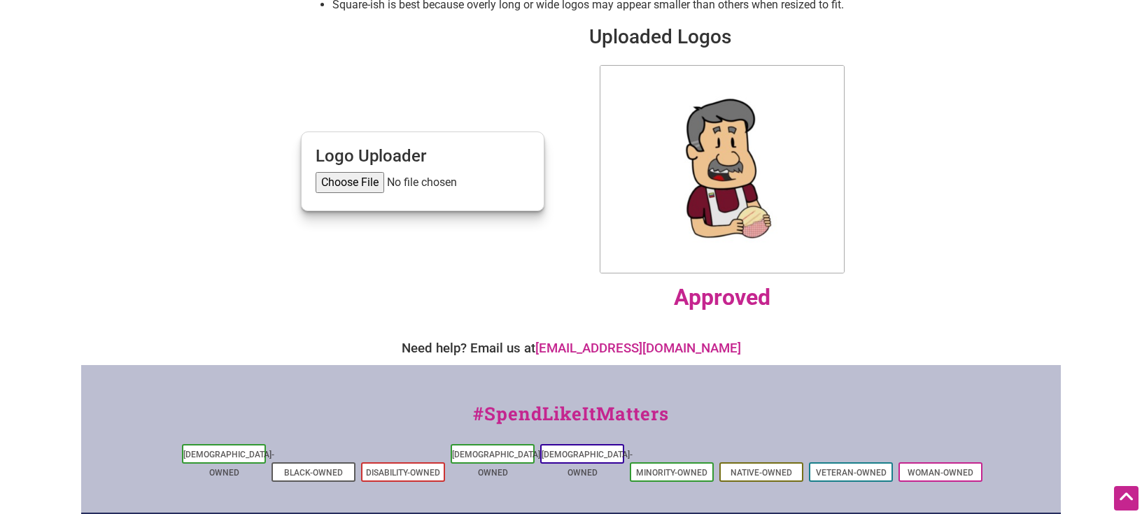
click at [361, 187] on input "file" at bounding box center [422, 182] width 214 height 21
type input "C:\fakepath\Logo 1.png"
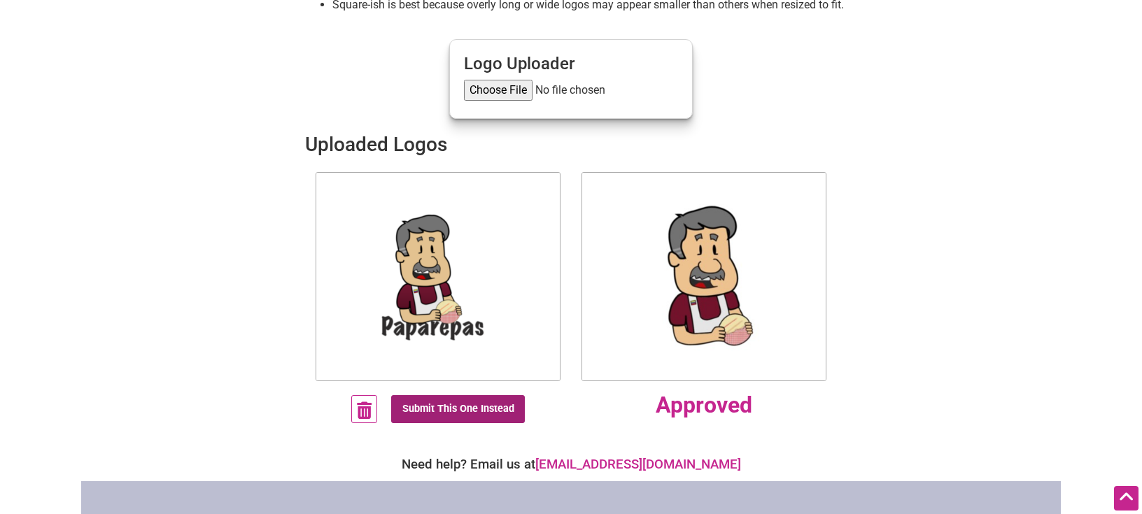
click at [462, 418] on link "Submit This One Instead" at bounding box center [458, 409] width 134 height 28
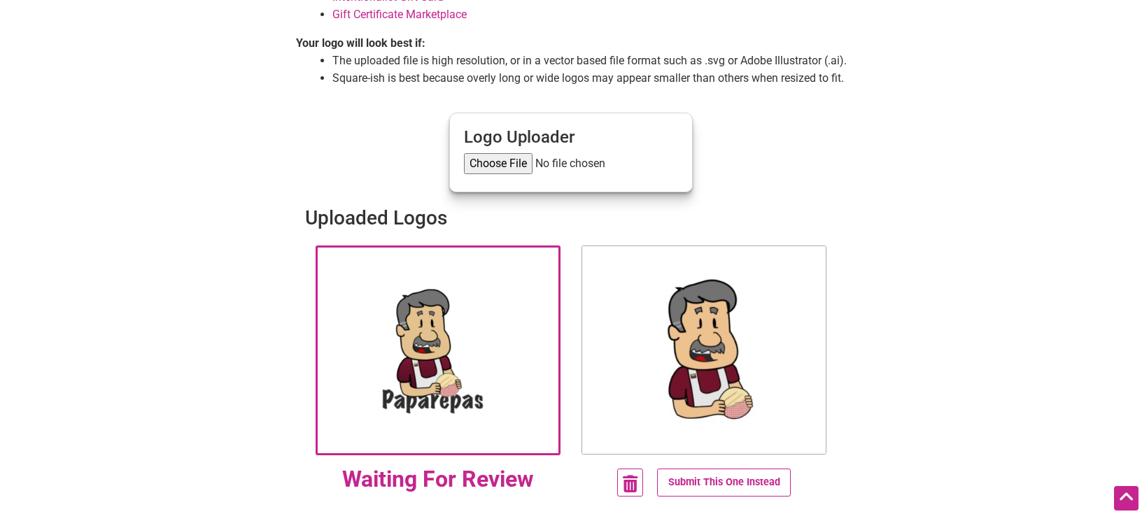
scroll to position [0, 0]
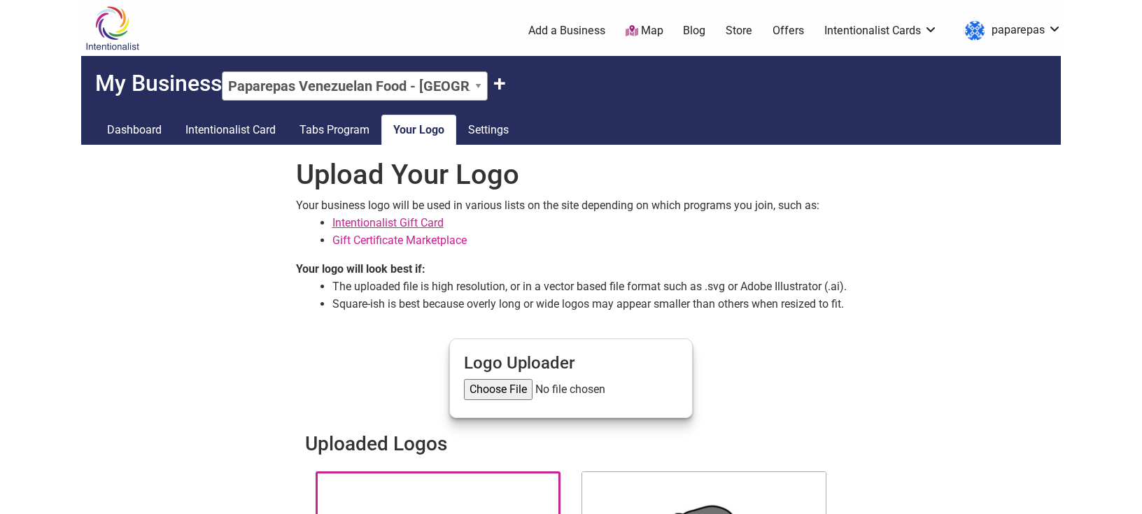
click at [416, 220] on link "Intentionalist Gift Card" at bounding box center [387, 222] width 111 height 13
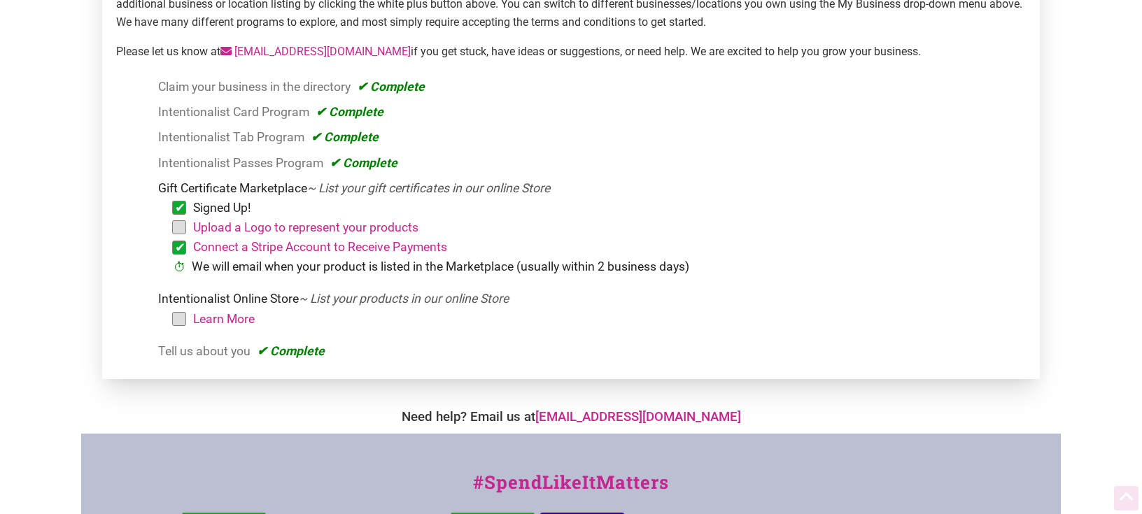
scroll to position [225, 0]
drag, startPoint x: 327, startPoint y: 300, endPoint x: 580, endPoint y: 320, distance: 254.0
click at [580, 320] on li "Intentionalist Online Store ~ List your products in our online Store Learn More…" at bounding box center [589, 312] width 862 height 46
click at [391, 305] on em "~ List your products in our online Store" at bounding box center [404, 299] width 210 height 14
click at [220, 316] on link "Learn More" at bounding box center [224, 319] width 62 height 14
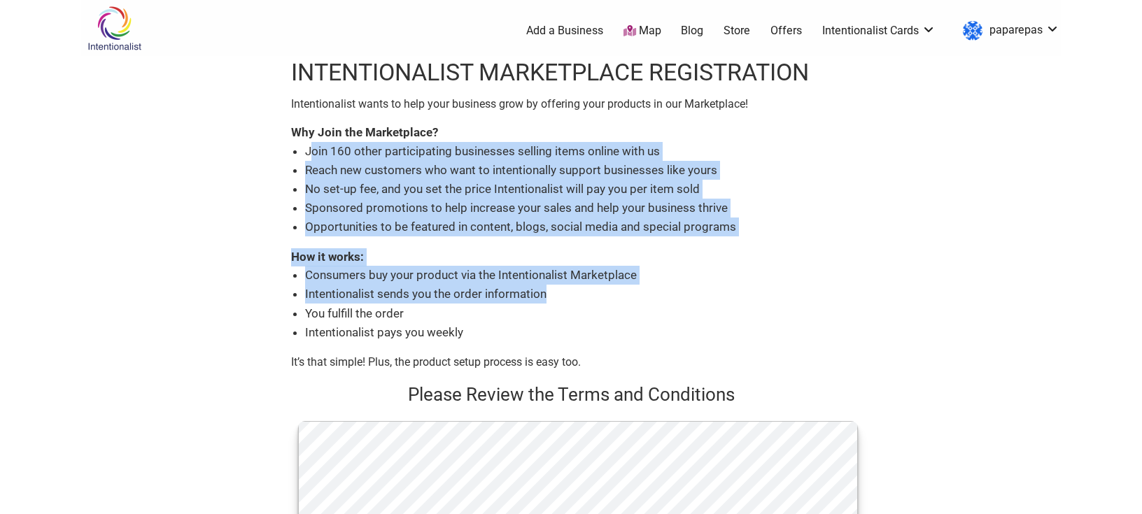
drag, startPoint x: 310, startPoint y: 153, endPoint x: 744, endPoint y: 302, distance: 458.6
click at [537, 289] on li "Intentionalist sends you the order information" at bounding box center [578, 294] width 546 height 19
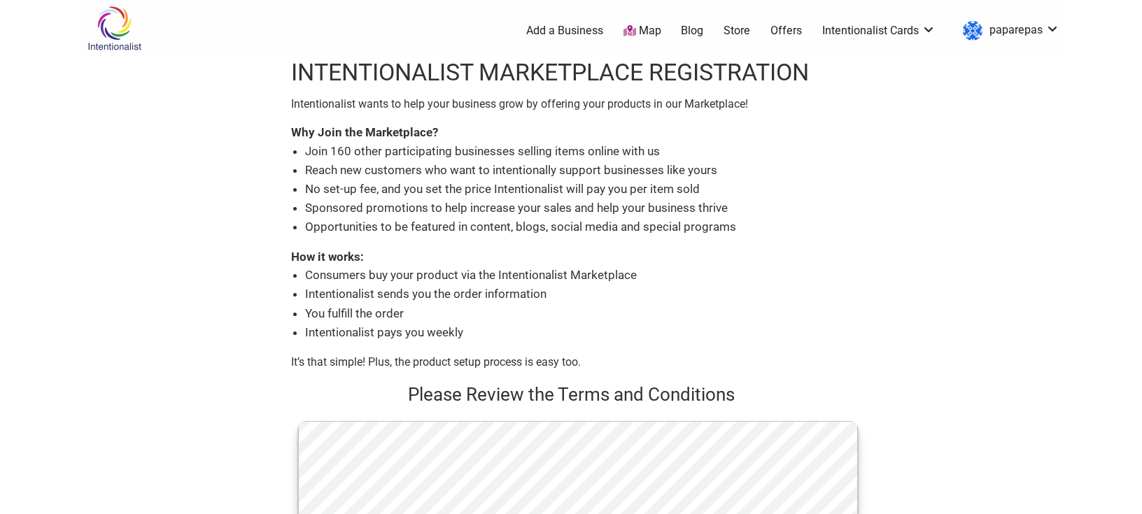
click at [593, 309] on li "You fulfill the order" at bounding box center [578, 313] width 546 height 19
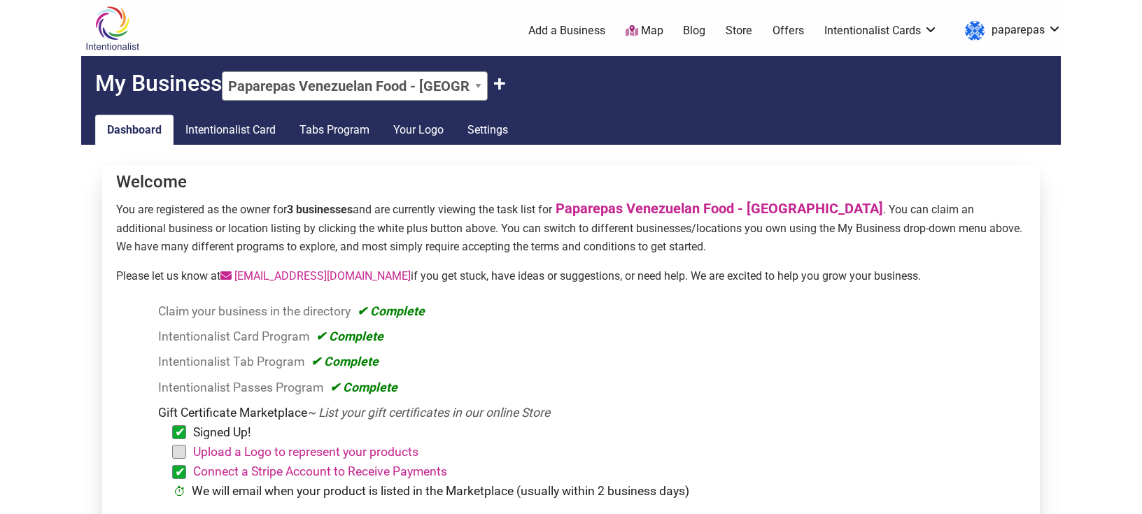
drag, startPoint x: 120, startPoint y: 185, endPoint x: 954, endPoint y: 270, distance: 838.8
click at [954, 270] on div "Welcome You are registered as the owner for 3 businesses and are currently view…" at bounding box center [570, 384] width 937 height 439
click at [954, 267] on div "Welcome You are registered as the owner for 3 businesses and are currently view…" at bounding box center [570, 384] width 937 height 439
drag, startPoint x: 935, startPoint y: 279, endPoint x: 115, endPoint y: 180, distance: 825.1
click at [115, 180] on div "Welcome You are registered as the owner for 3 businesses and are currently view…" at bounding box center [570, 384] width 937 height 439
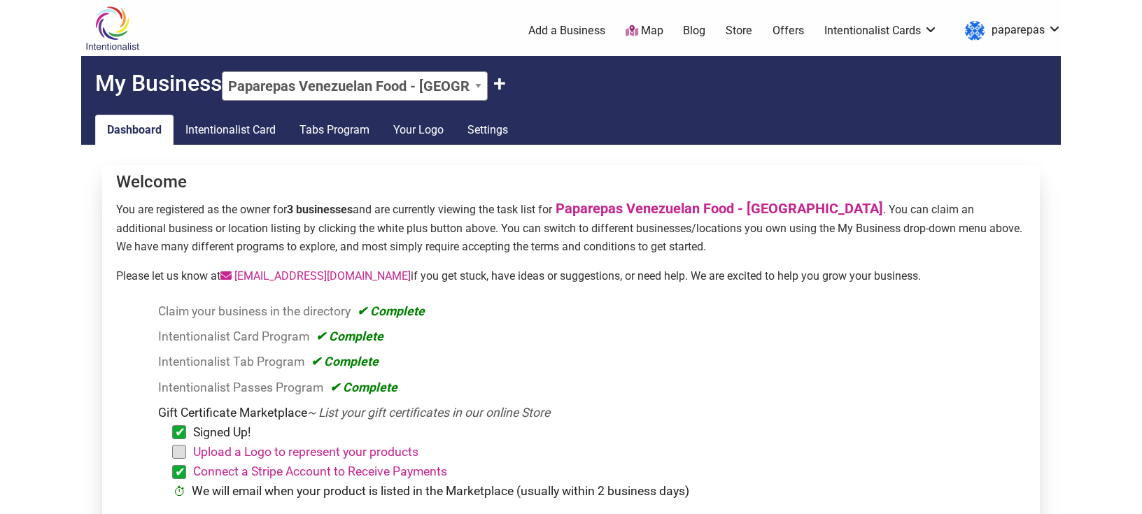
click at [236, 175] on h4 "Welcome" at bounding box center [570, 182] width 909 height 20
click at [260, 125] on link "Intentionalist Card" at bounding box center [230, 130] width 114 height 31
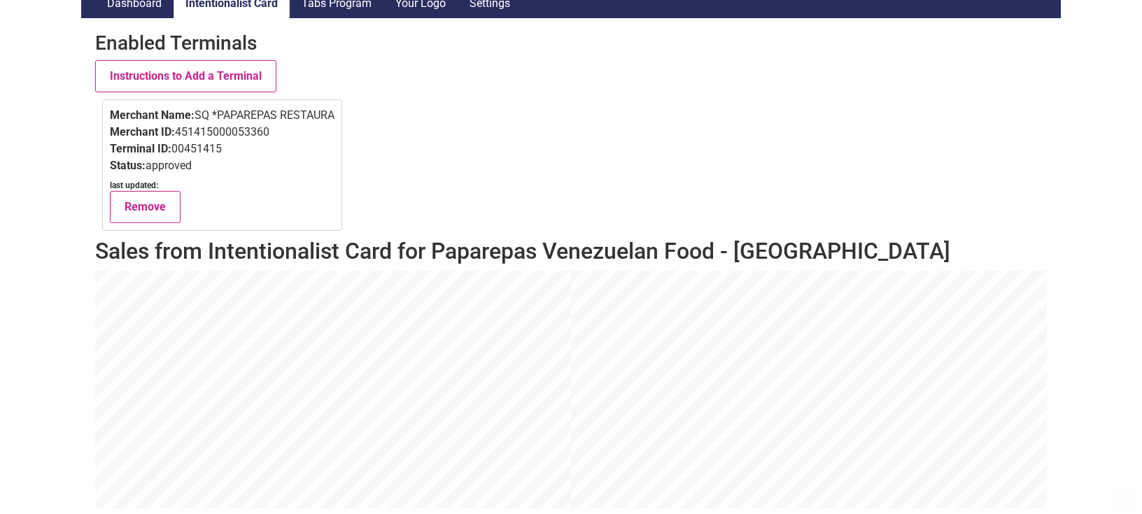
scroll to position [150, 0]
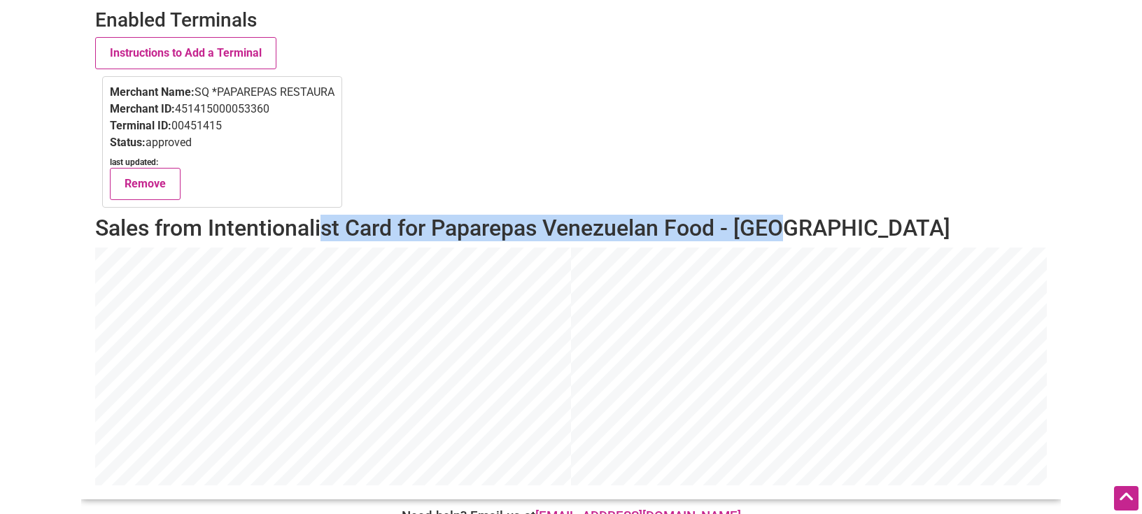
drag, startPoint x: 319, startPoint y: 231, endPoint x: 793, endPoint y: 215, distance: 473.8
click at [793, 215] on h2 "Sales from Intentionalist Card for Paparepas Venezuelan Food - [GEOGRAPHIC_DATA]" at bounding box center [570, 228] width 951 height 27
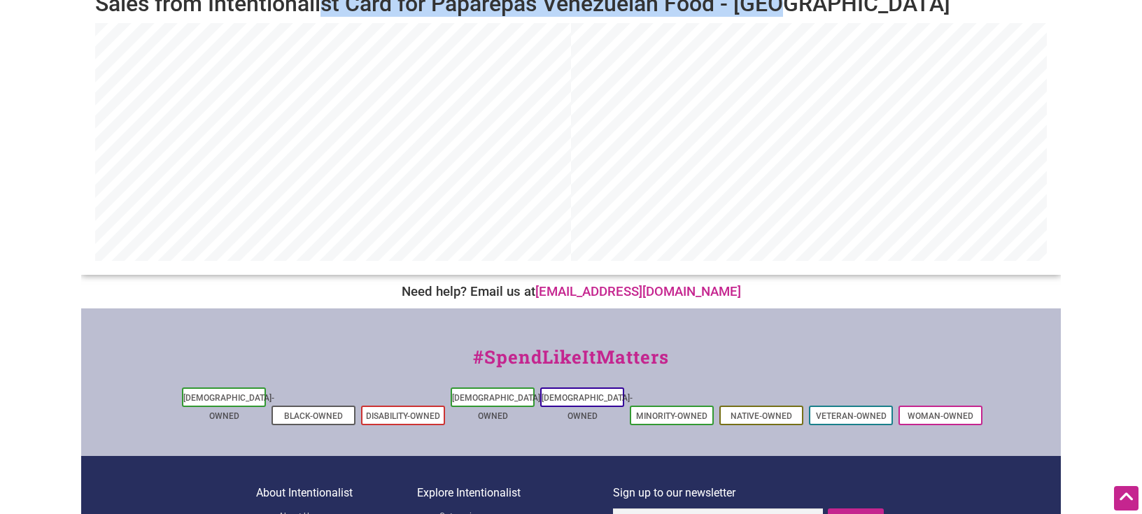
scroll to position [0, 0]
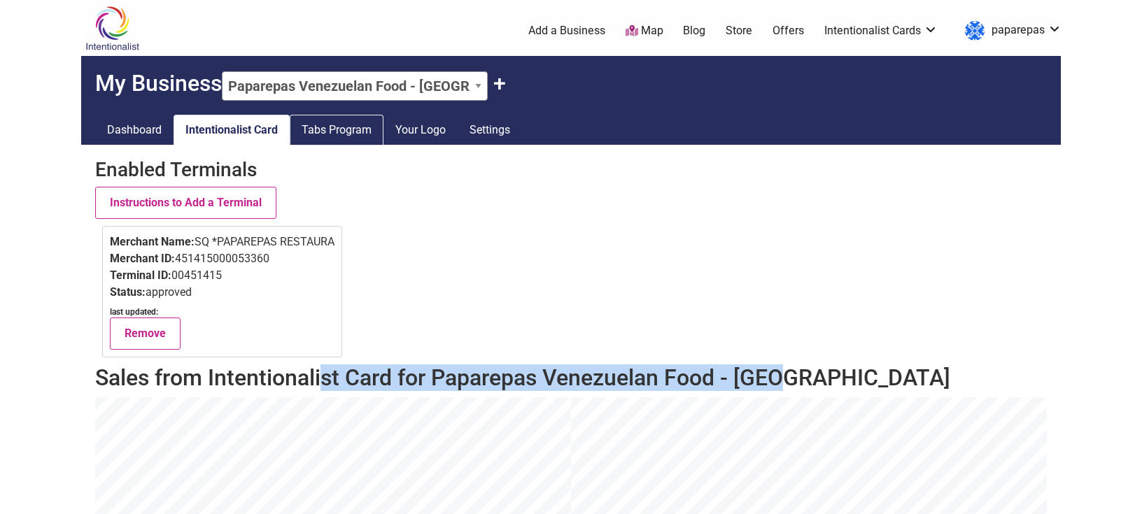
click at [347, 127] on link "Tabs Program" at bounding box center [337, 130] width 94 height 31
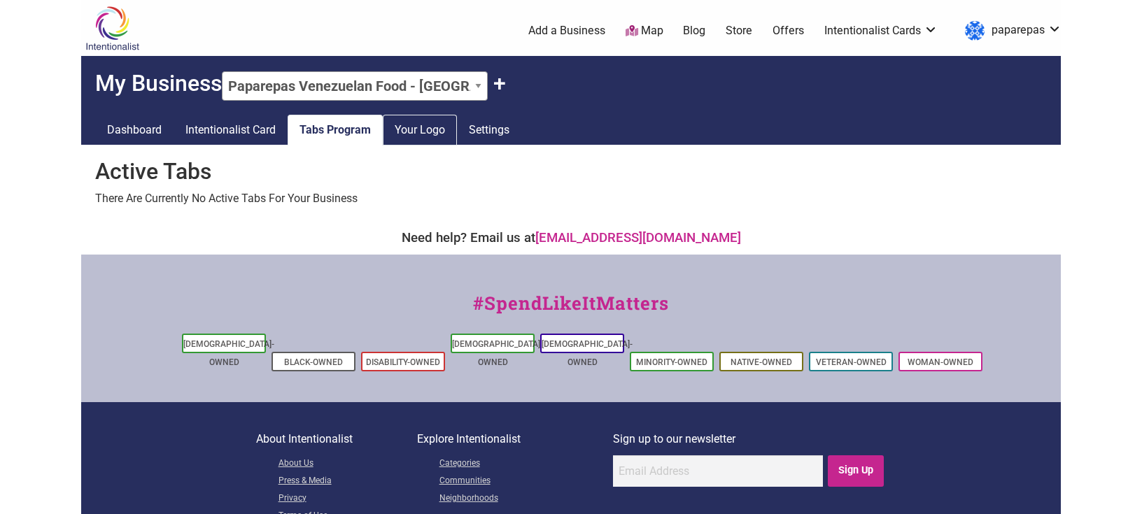
click at [418, 137] on link "Your Logo" at bounding box center [420, 130] width 74 height 31
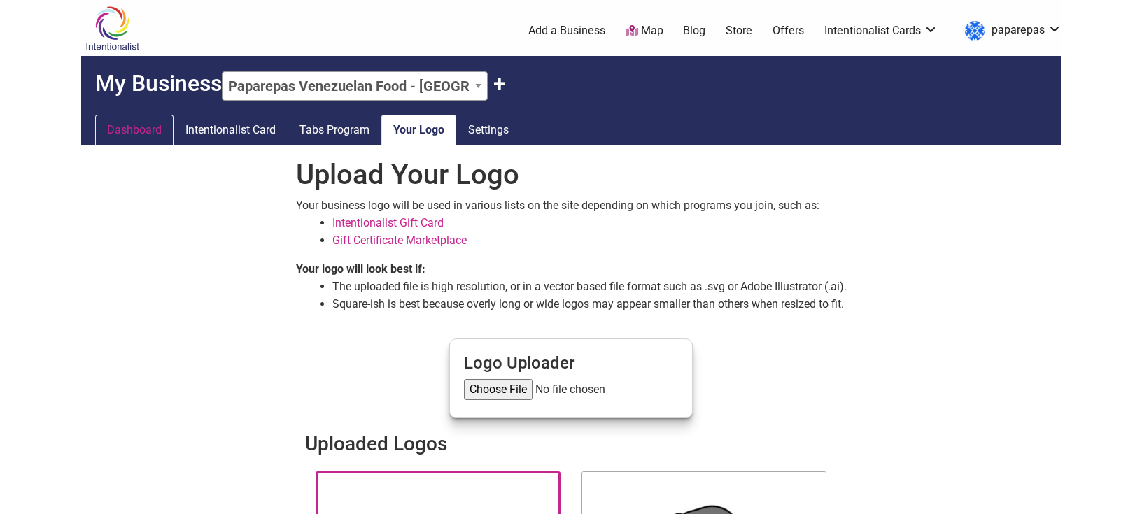
click at [136, 136] on link "Dashboard" at bounding box center [134, 130] width 78 height 31
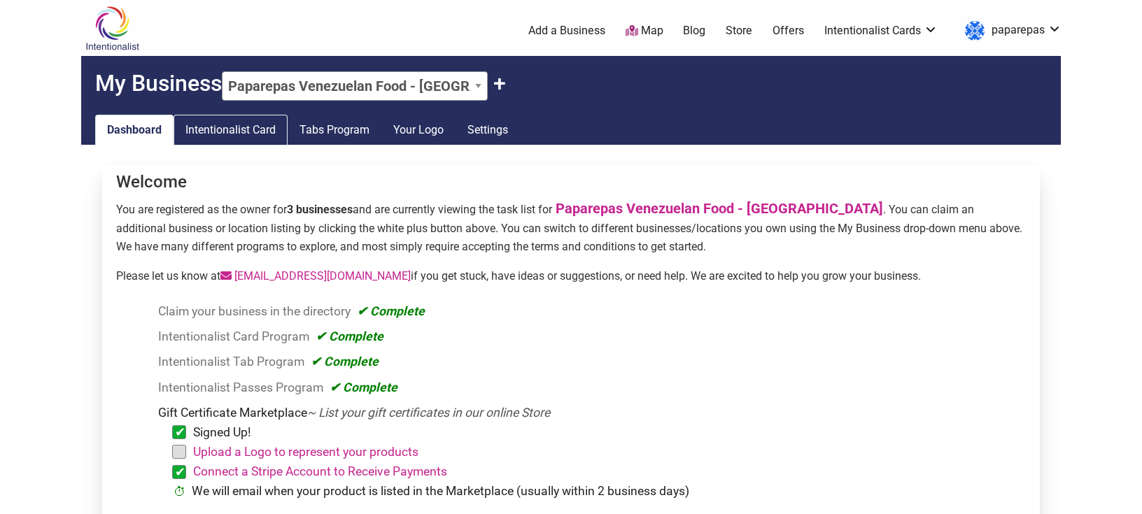
click at [262, 128] on link "Intentionalist Card" at bounding box center [230, 130] width 114 height 31
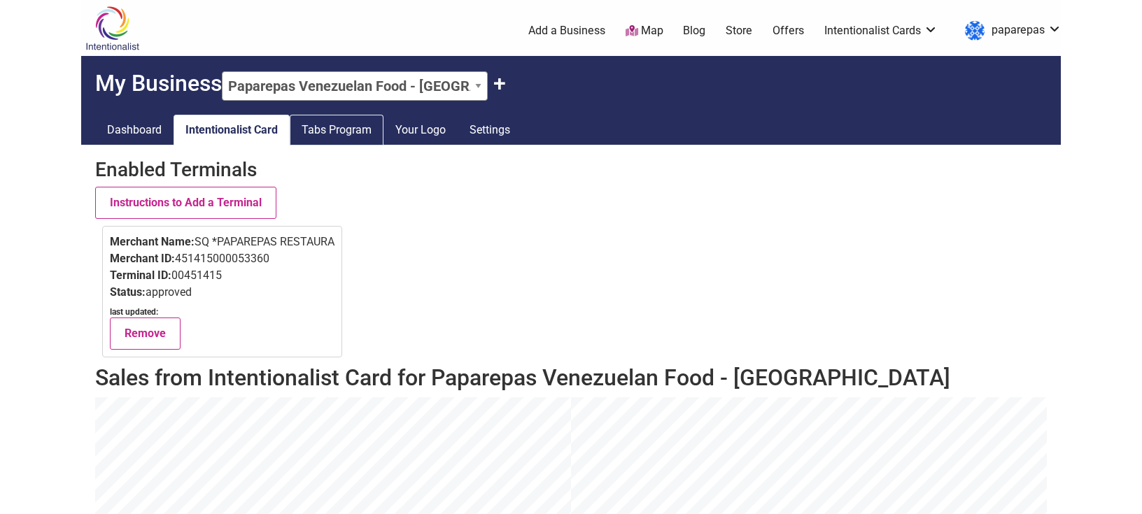
click at [360, 134] on link "Tabs Program" at bounding box center [337, 130] width 94 height 31
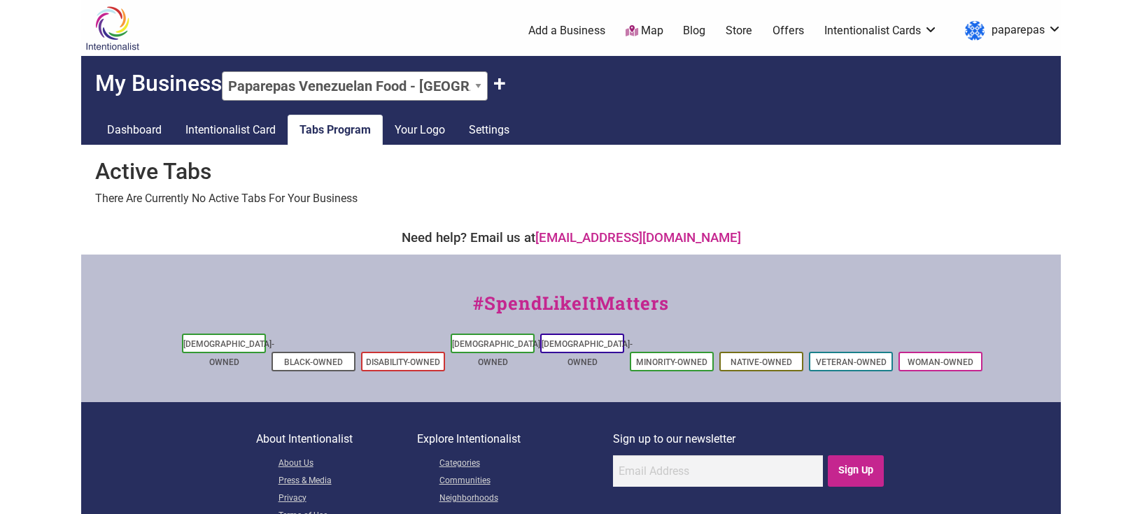
drag, startPoint x: 129, startPoint y: 201, endPoint x: 408, endPoint y: 204, distance: 278.4
click at [408, 204] on div "Active Tabs There Are Currently No Active Tabs For Your Business" at bounding box center [570, 182] width 979 height 77
click at [503, 129] on link "Settings" at bounding box center [489, 130] width 64 height 31
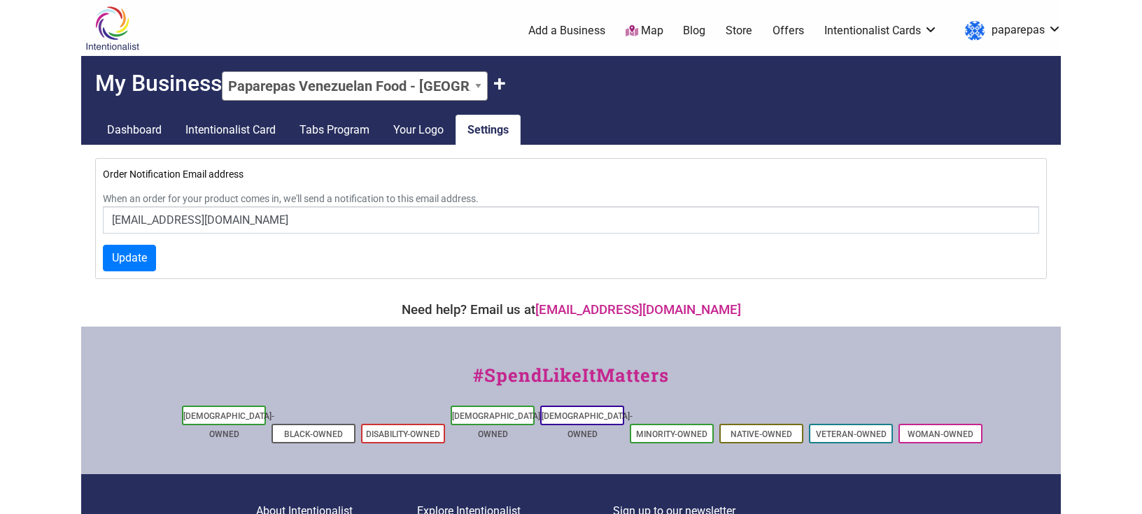
click at [194, 81] on h2 "My Business Paparepas Venezuelan Food - [GEOGRAPHIC_DATA] Paparepas Venezuelan …" at bounding box center [570, 78] width 979 height 45
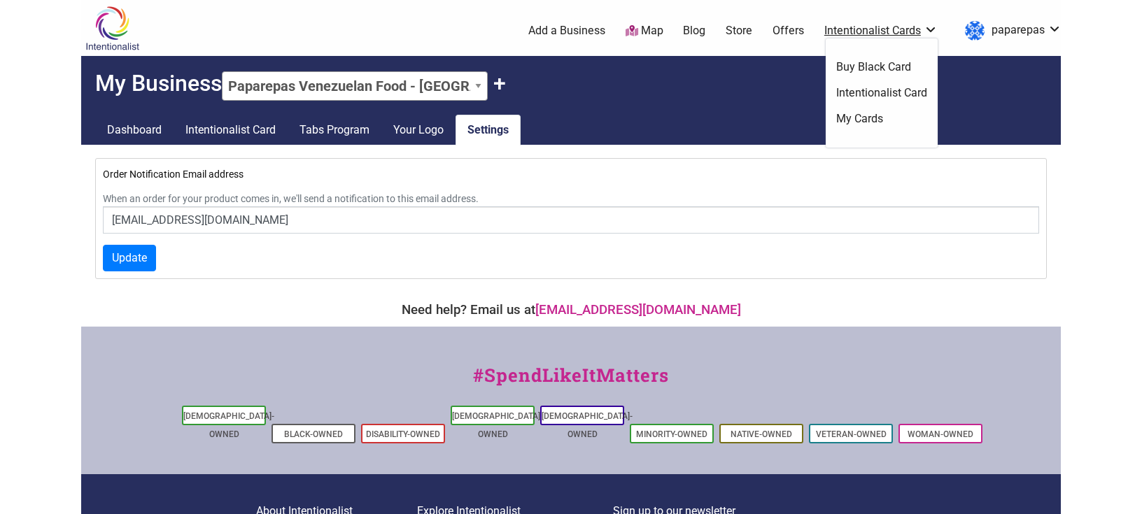
click at [866, 24] on link "Intentionalist Cards" at bounding box center [880, 30] width 113 height 15
